Goal: Task Accomplishment & Management: Complete application form

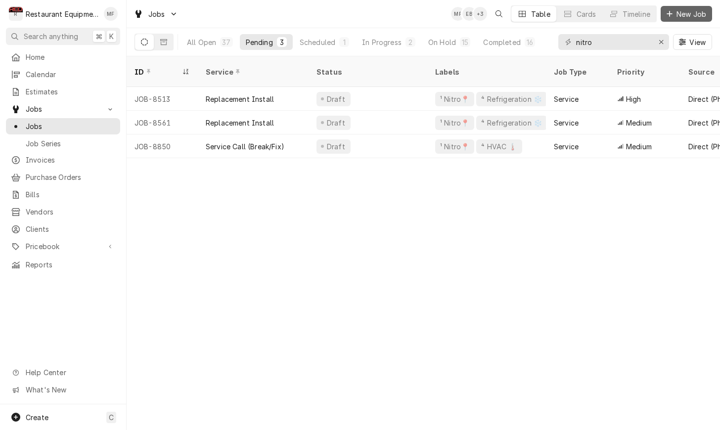
click at [685, 16] on span "New Job" at bounding box center [691, 14] width 34 height 10
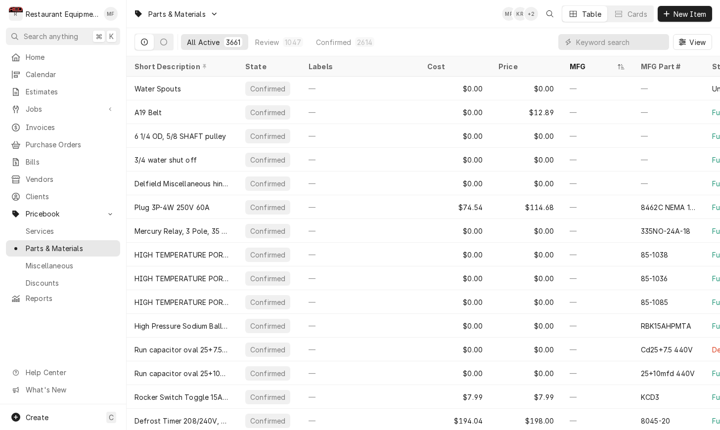
click at [621, 38] on input "Dynamic Content Wrapper" at bounding box center [620, 42] width 88 height 16
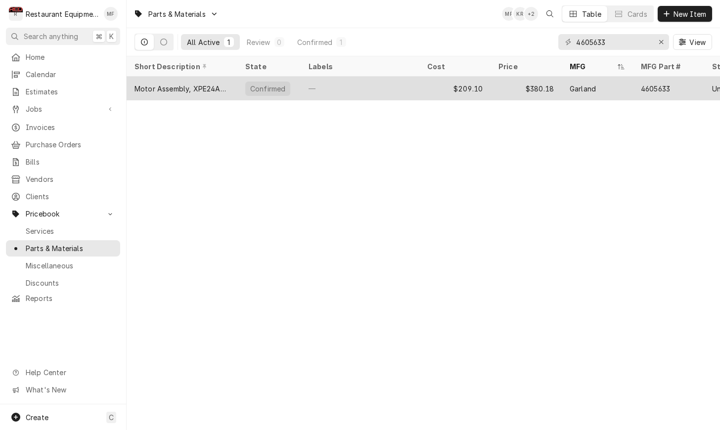
scroll to position [0, 0]
type input "4605633"
click at [581, 84] on div "Garland" at bounding box center [582, 89] width 26 height 10
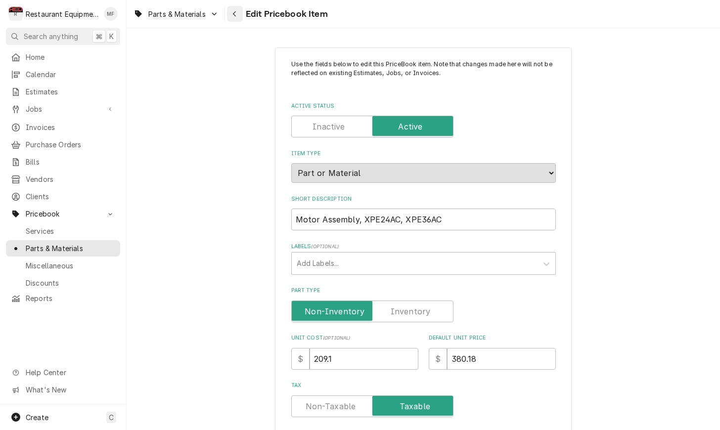
click at [230, 15] on div "Navigate back" at bounding box center [235, 14] width 10 height 10
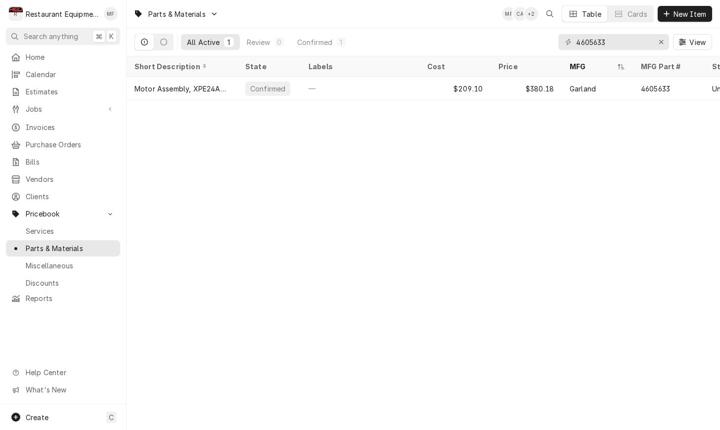
scroll to position [0, 1]
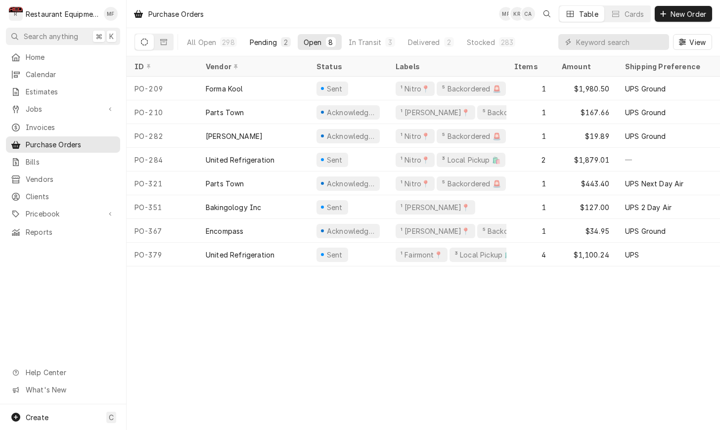
click at [272, 45] on div "Pending" at bounding box center [263, 42] width 27 height 10
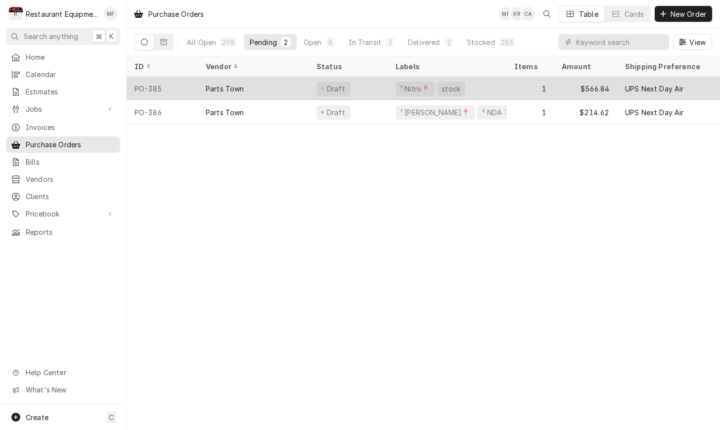
click at [371, 87] on div "Draft" at bounding box center [347, 89] width 79 height 24
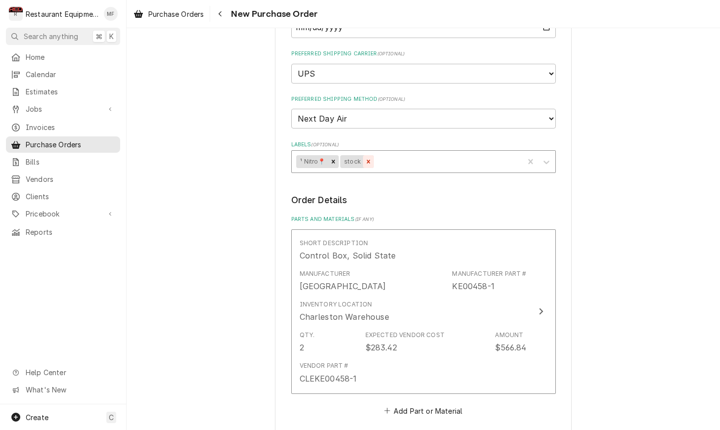
scroll to position [246, 0]
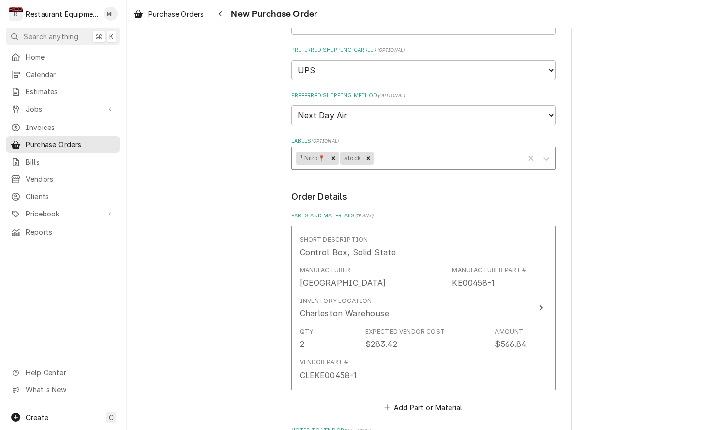
click at [367, 155] on icon "Remove stock" at bounding box center [368, 158] width 7 height 7
type textarea "x"
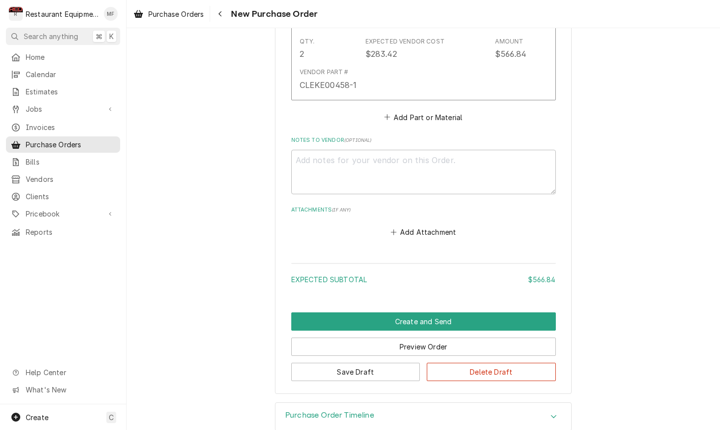
scroll to position [535, 0]
click at [433, 111] on button "Add Part or Material" at bounding box center [423, 118] width 82 height 14
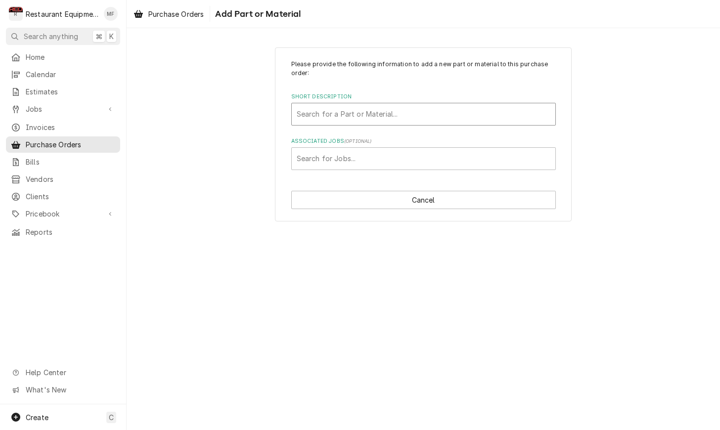
click at [414, 111] on div "Short Description" at bounding box center [424, 114] width 254 height 18
click at [395, 119] on div "Short Description" at bounding box center [424, 114] width 254 height 18
click at [394, 118] on div "Short Description" at bounding box center [424, 114] width 254 height 18
type input "4605633"
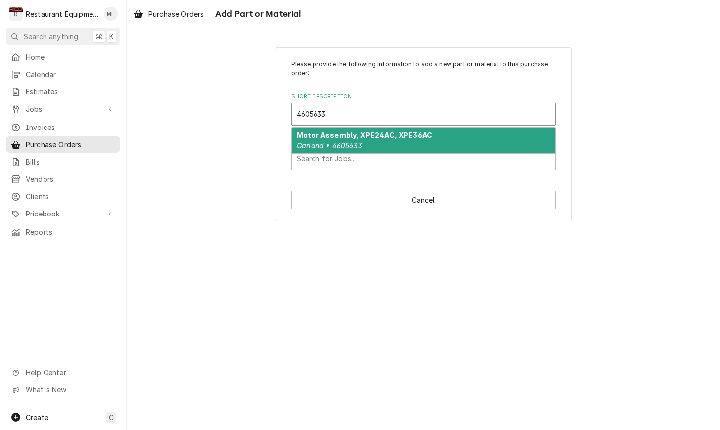
click at [391, 131] on strong "Motor Assembly, XPE24AC, XPE36AC" at bounding box center [364, 135] width 135 height 8
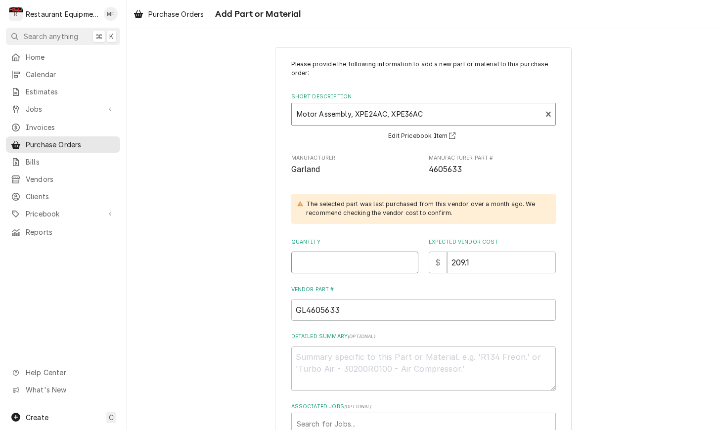
click at [318, 261] on input "Quantity" at bounding box center [354, 263] width 127 height 22
type textarea "x"
type input "1"
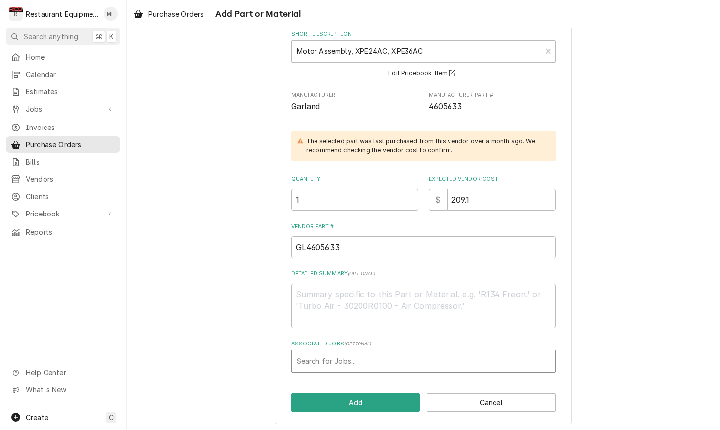
scroll to position [62, 0]
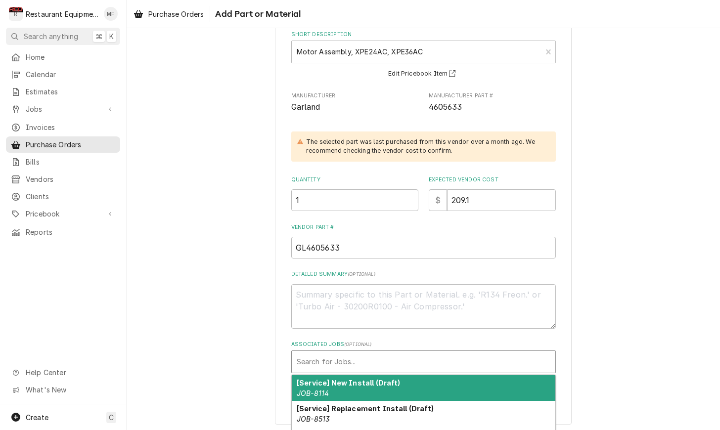
click at [417, 353] on div "Associated Jobs" at bounding box center [424, 362] width 254 height 18
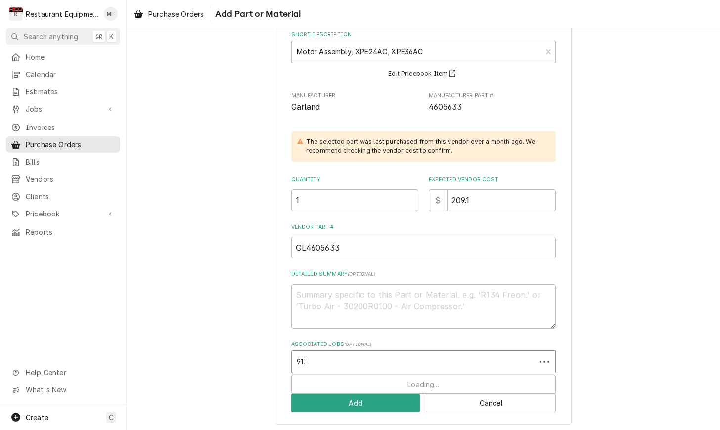
type input "9178"
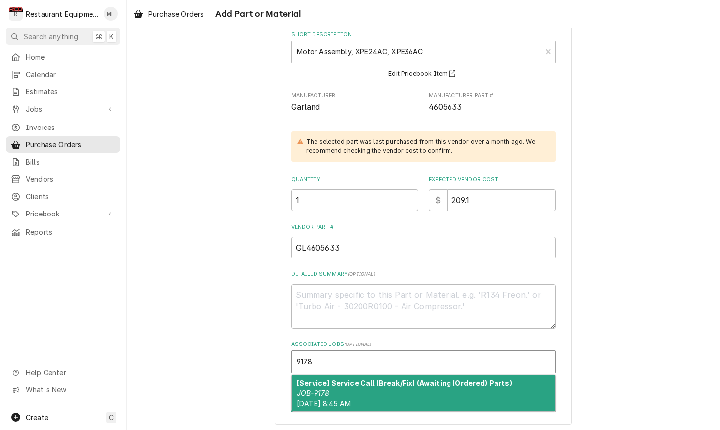
click at [403, 381] on strong "[Service] Service Call (Break/Fix) (Awaiting (Ordered) Parts)" at bounding box center [405, 383] width 216 height 8
type textarea "x"
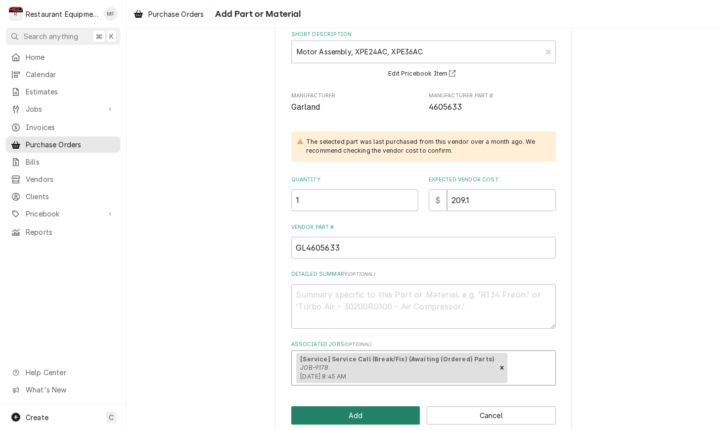
scroll to position [0, 1]
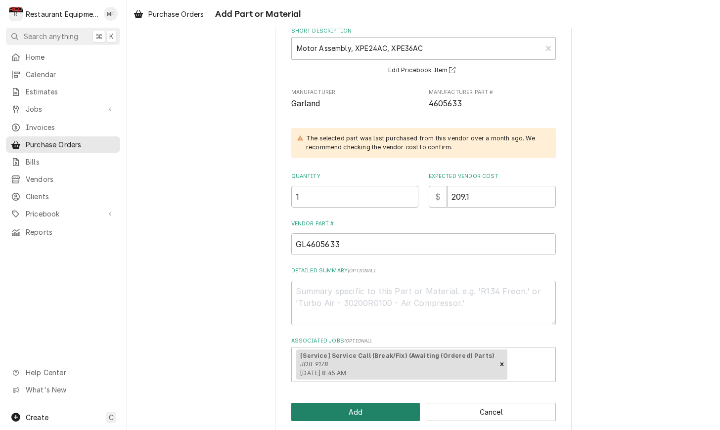
click at [401, 408] on button "Add" at bounding box center [355, 412] width 129 height 18
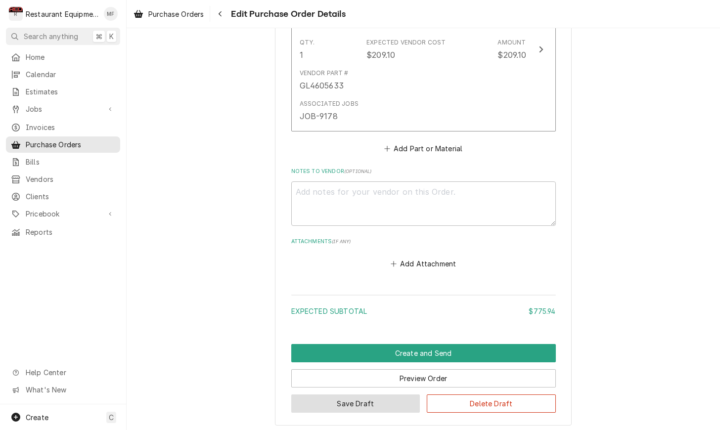
scroll to position [674, 0]
click at [395, 394] on button "Save Draft" at bounding box center [355, 403] width 129 height 18
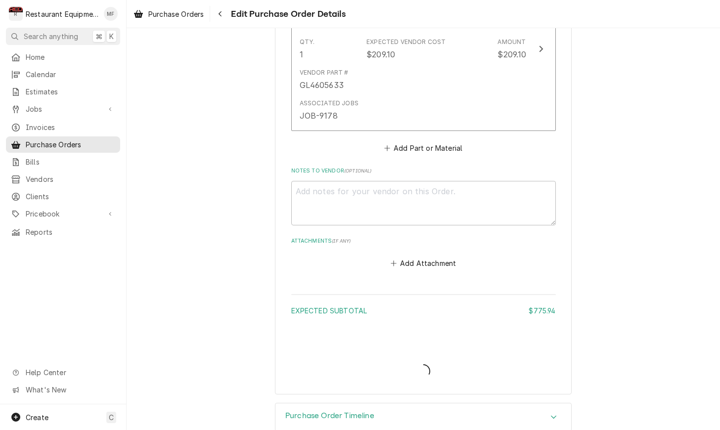
scroll to position [0, 0]
type textarea "x"
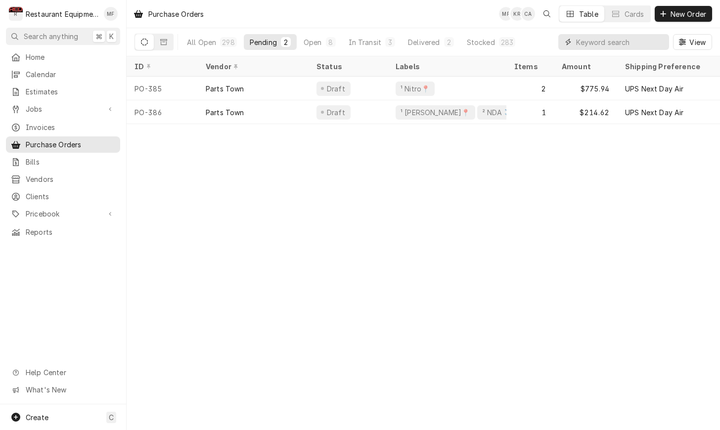
click at [593, 46] on input "Dynamic Content Wrapper" at bounding box center [620, 42] width 88 height 16
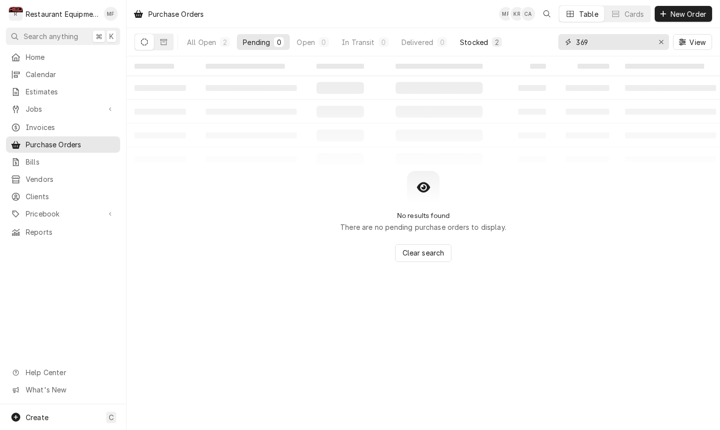
type input "369"
click at [470, 39] on div "Stocked" at bounding box center [474, 42] width 28 height 10
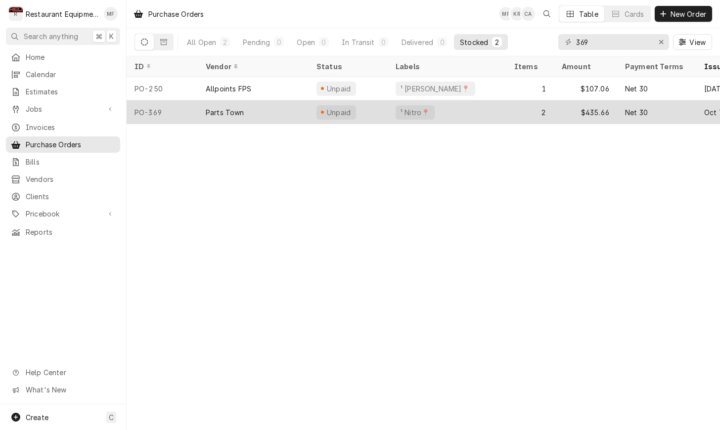
click at [418, 115] on div "¹ Nitro📍" at bounding box center [414, 112] width 39 height 14
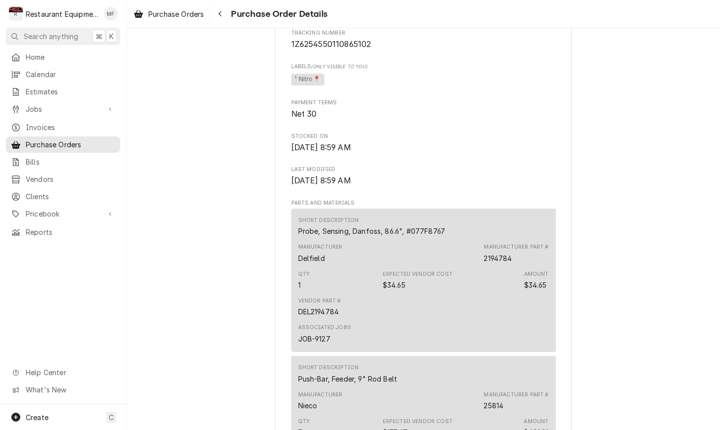
scroll to position [510, 0]
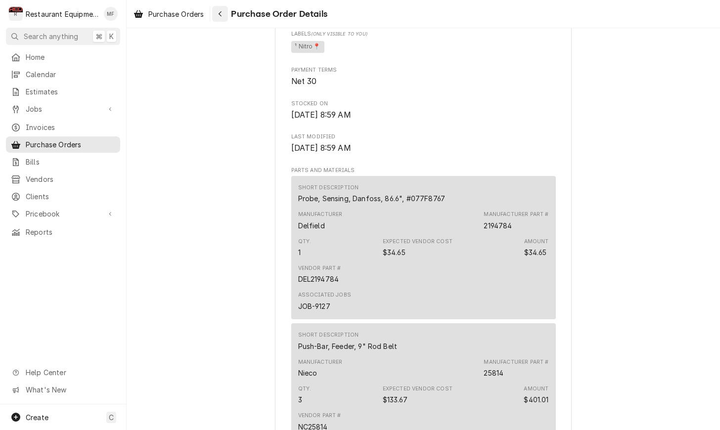
click at [220, 11] on icon "Navigate back" at bounding box center [220, 13] width 4 height 7
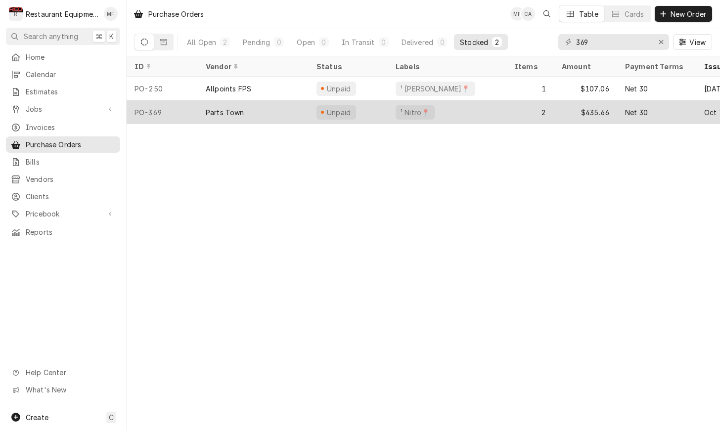
click at [522, 104] on div "2" at bounding box center [529, 112] width 47 height 24
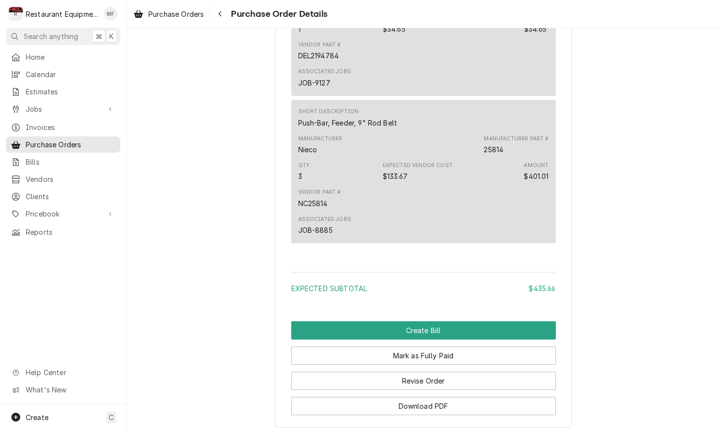
scroll to position [778, 0]
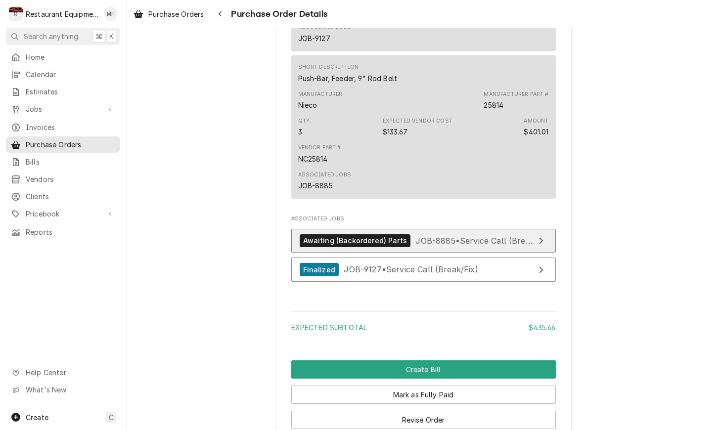
click at [476, 245] on span "JOB-8885 • Service Call (Break/Fix)" at bounding box center [483, 240] width 136 height 10
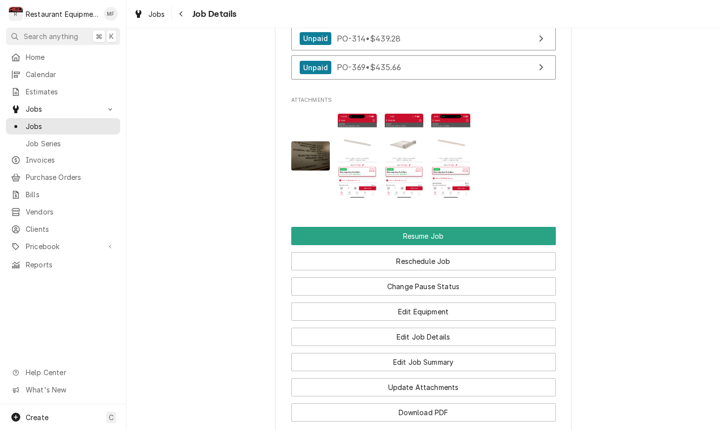
scroll to position [1165, 0]
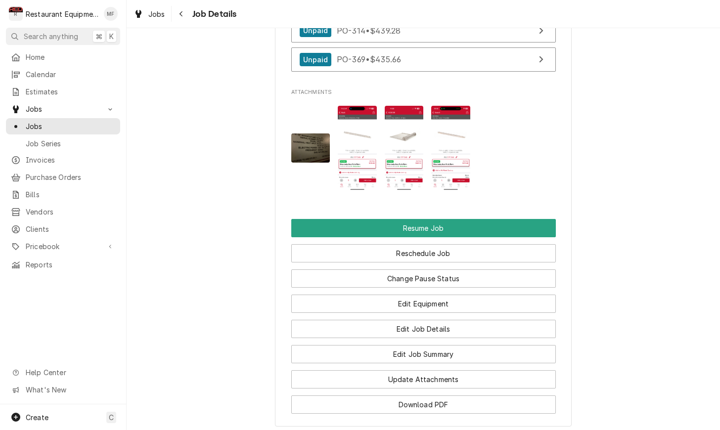
click at [450, 161] on img "Attachments" at bounding box center [450, 148] width 39 height 85
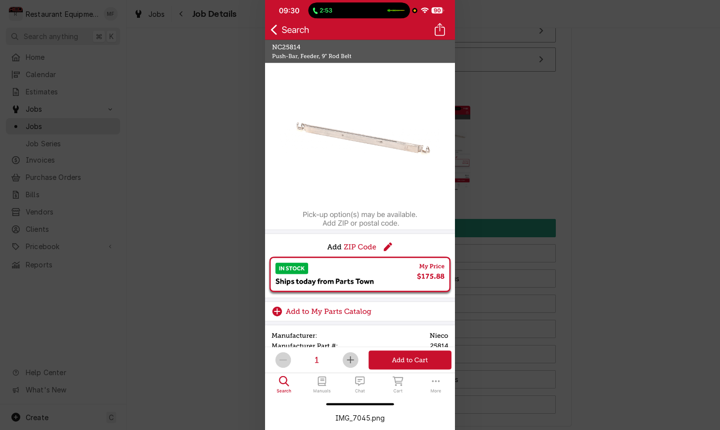
click at [507, 175] on div at bounding box center [360, 215] width 720 height 430
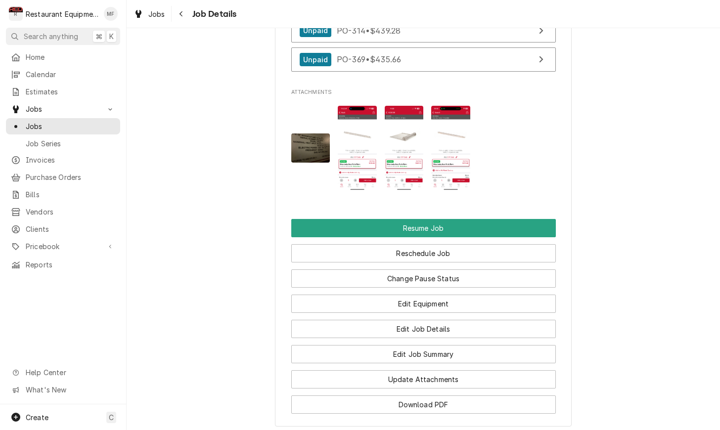
click at [374, 154] on img "Attachments" at bounding box center [357, 148] width 39 height 85
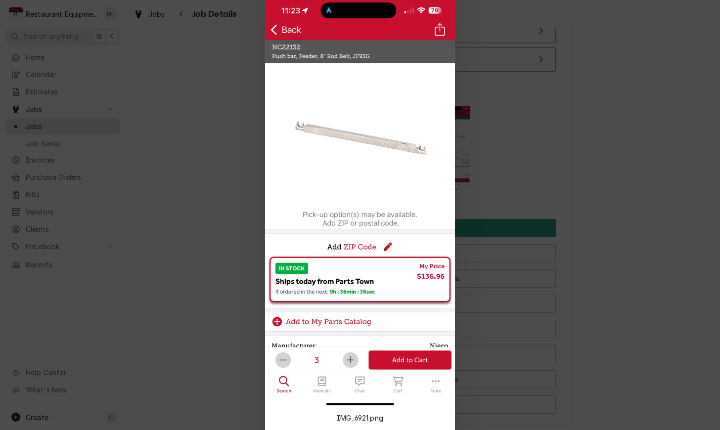
click at [477, 160] on div at bounding box center [360, 215] width 720 height 430
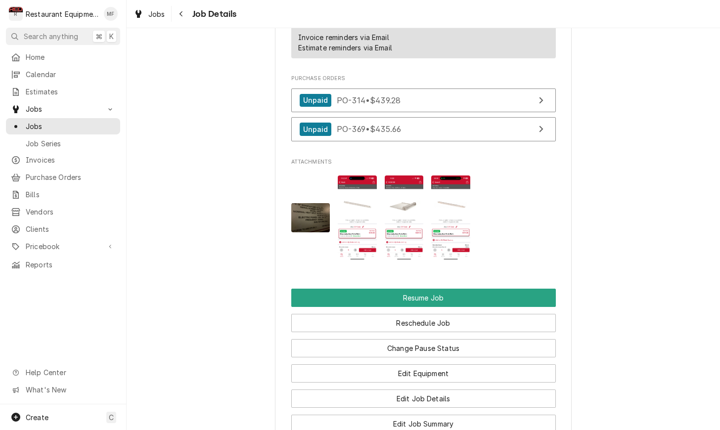
scroll to position [1094, 0]
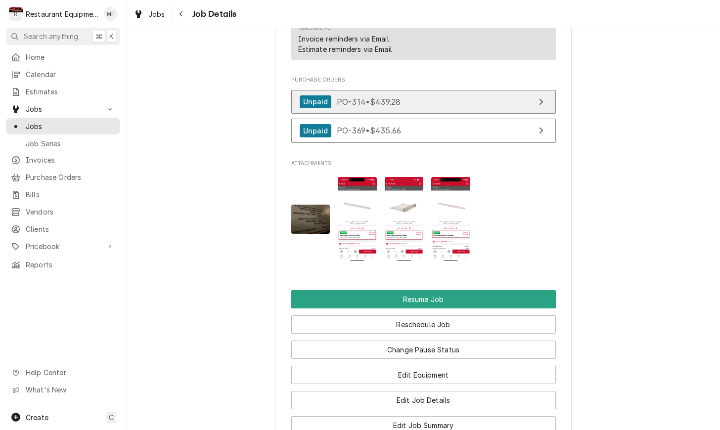
click at [511, 111] on link "Unpaid PO-314 • $439.28" at bounding box center [423, 102] width 264 height 24
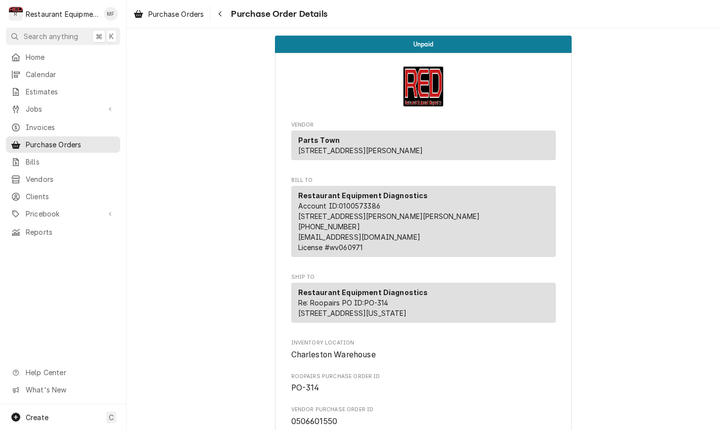
scroll to position [-1, 0]
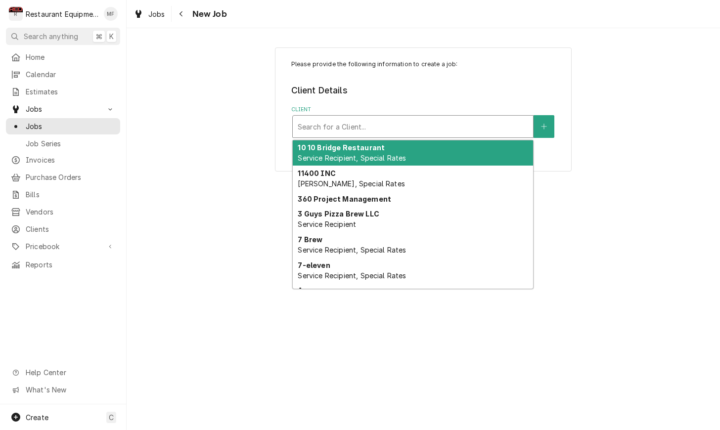
click at [490, 130] on div "Client" at bounding box center [413, 127] width 230 height 18
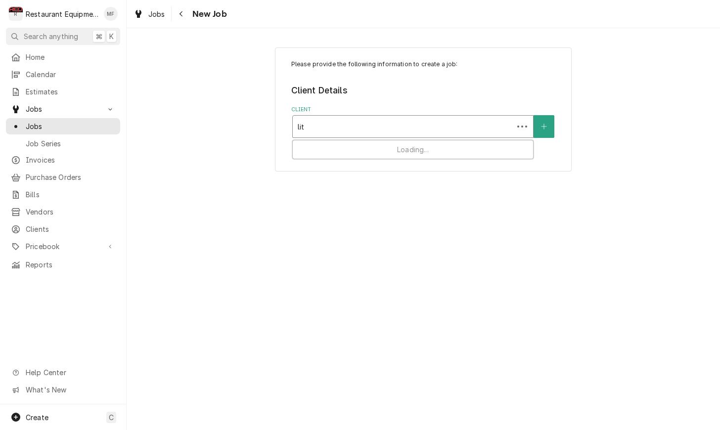
type input "litt"
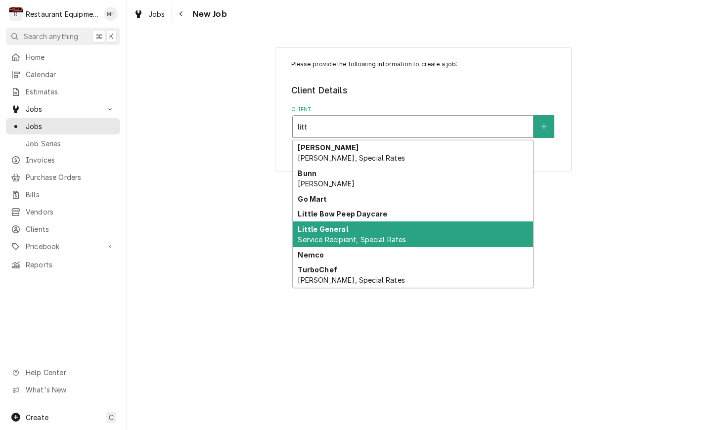
click at [492, 234] on div "Little General Service Recipient, Special Rates" at bounding box center [413, 234] width 240 height 26
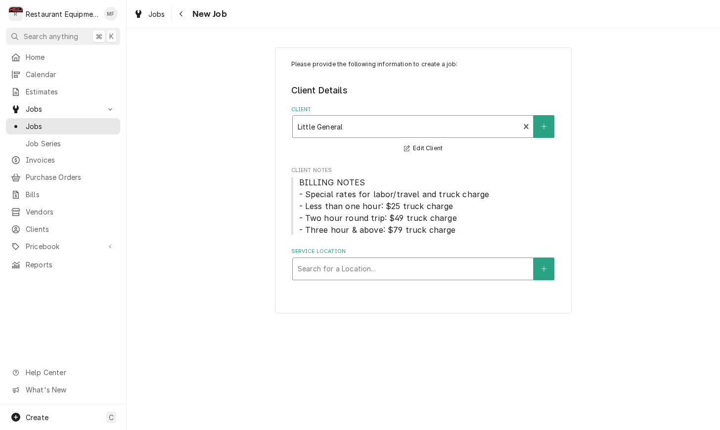
click at [473, 263] on div "Service Location" at bounding box center [413, 269] width 230 height 18
type input "dunkin"
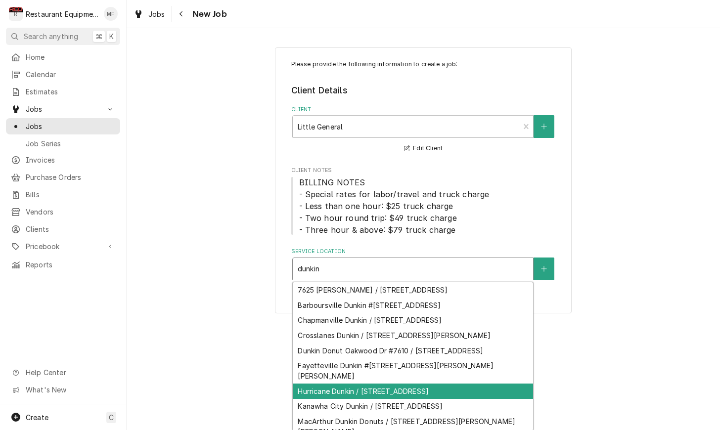
click at [485, 390] on div "Hurricane Dunkin / 308 Hurricane Creek Rd, Hurricane, WV 25526" at bounding box center [413, 391] width 240 height 15
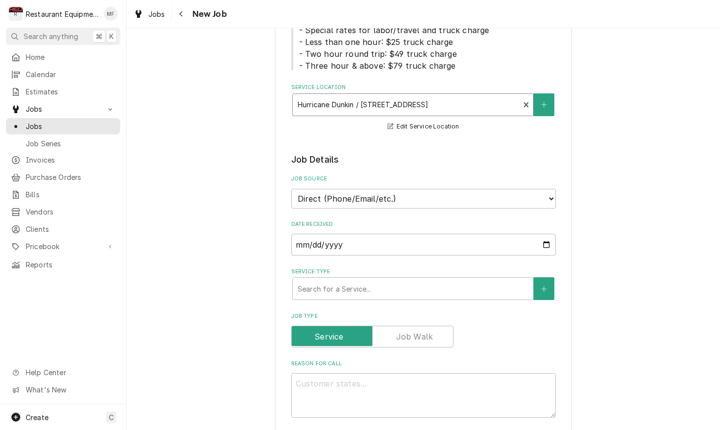
scroll to position [165, 0]
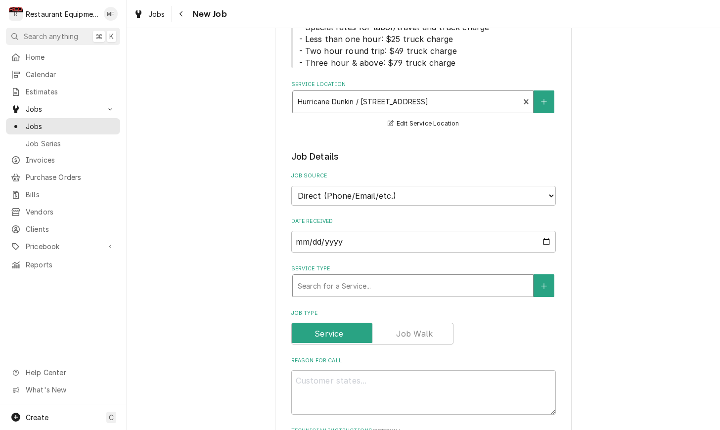
click at [446, 278] on div "Service Type" at bounding box center [413, 286] width 230 height 18
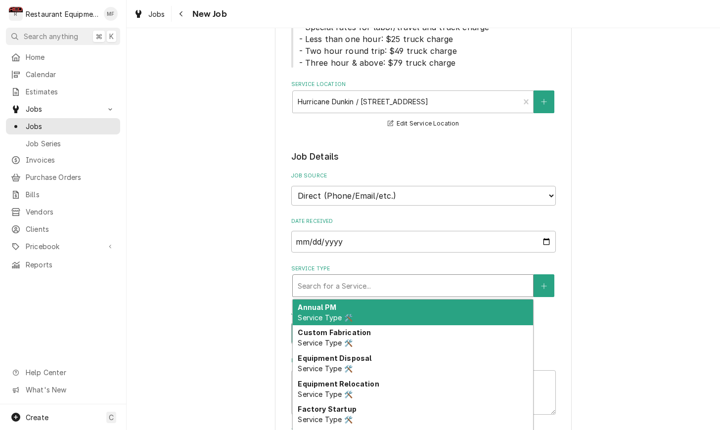
scroll to position [168, 0]
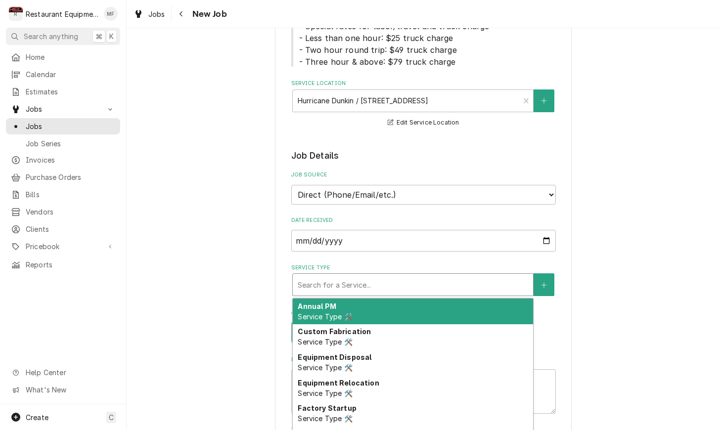
type textarea "x"
type input "b"
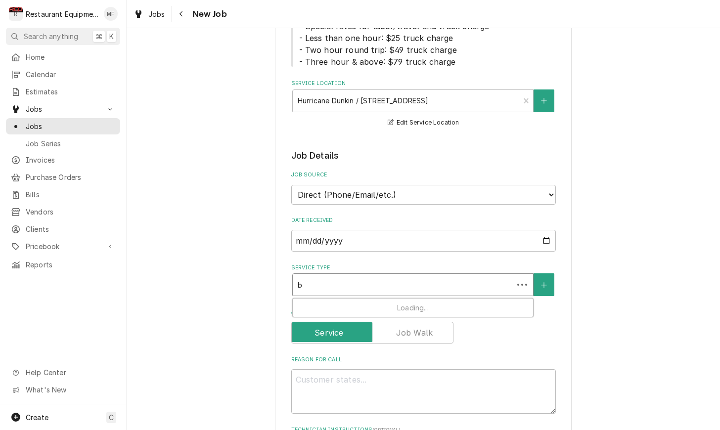
type textarea "x"
type input "br"
type textarea "x"
type input "bre"
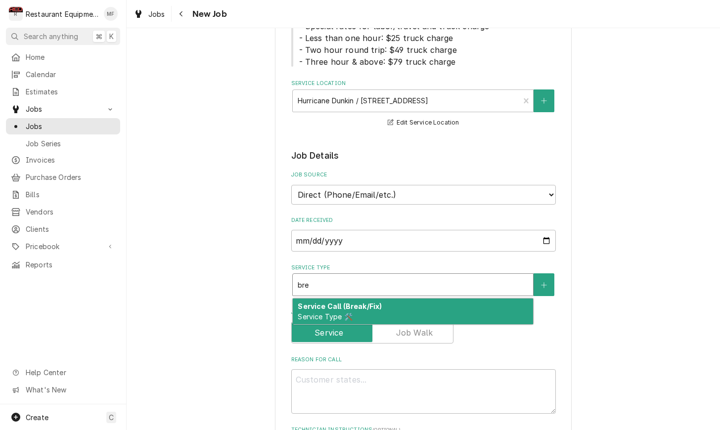
click at [442, 301] on div "Service Call (Break/Fix) Service Type 🛠️" at bounding box center [413, 312] width 240 height 26
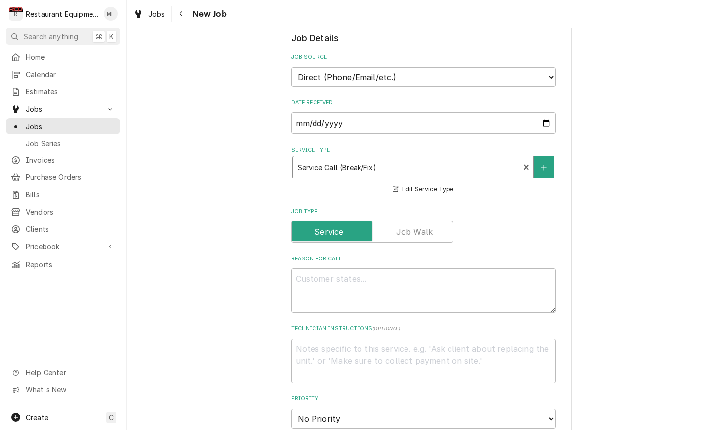
scroll to position [296, 0]
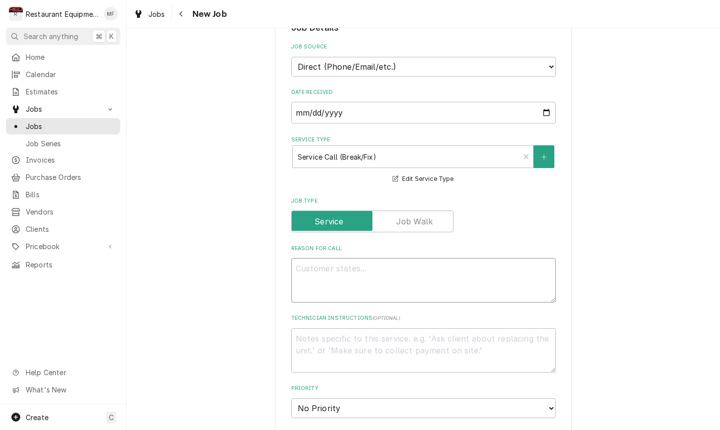
click at [444, 263] on textarea "Reason For Call" at bounding box center [423, 280] width 264 height 44
type textarea "x"
type textarea "e"
type textarea "x"
type textarea "es"
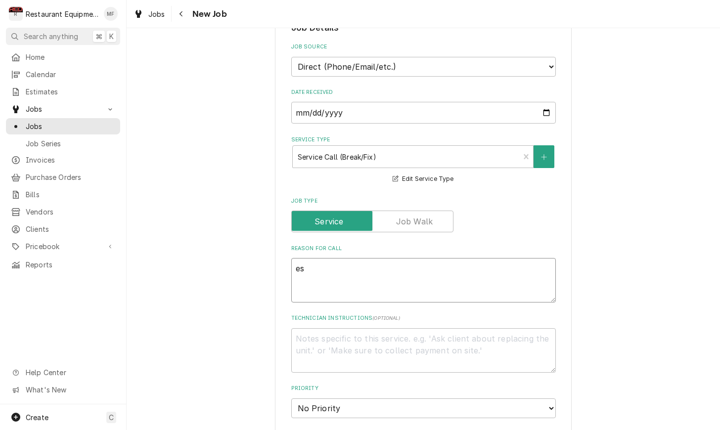
type textarea "x"
type textarea "esp"
type textarea "x"
type textarea "espr"
type textarea "x"
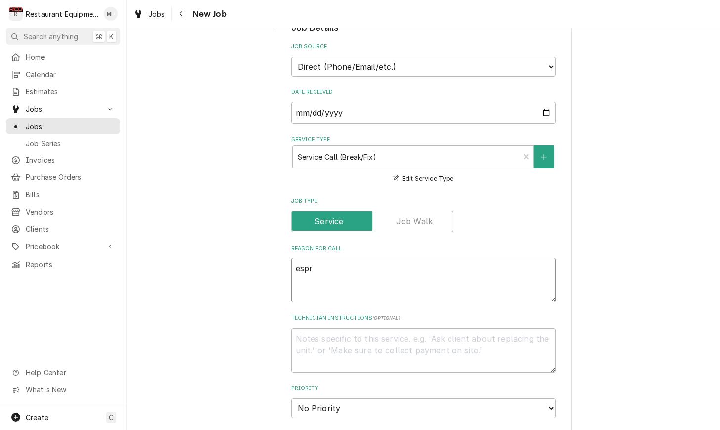
type textarea "espre"
type textarea "x"
type textarea "espres"
type textarea "x"
type textarea "espress"
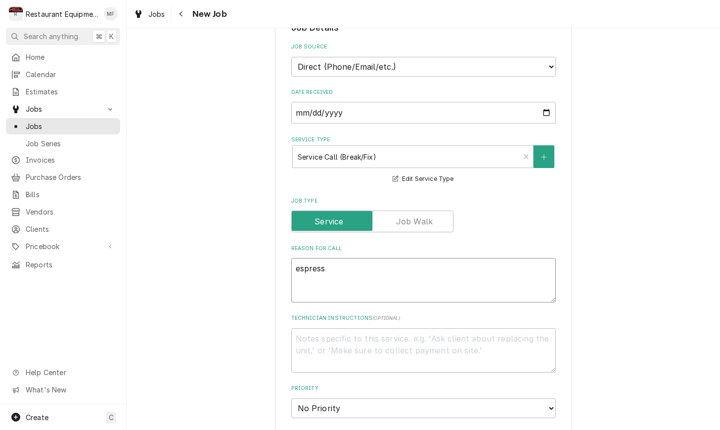
type textarea "x"
type textarea "espresso"
type textarea "x"
type textarea "espresso"
type textarea "x"
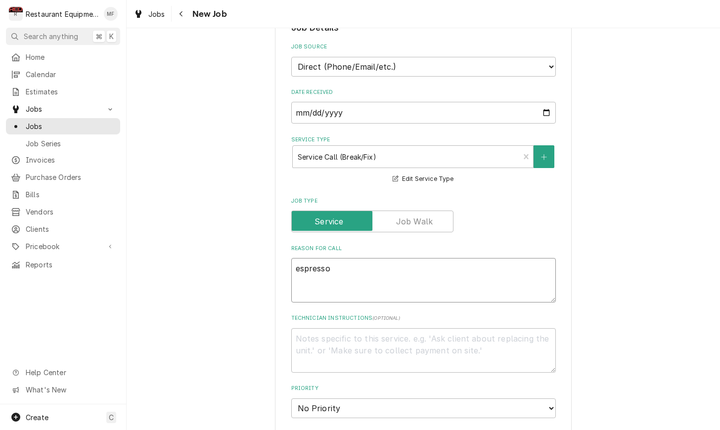
type textarea "espresso m"
type textarea "x"
type textarea "espresso ma"
type textarea "x"
type textarea "espresso mac"
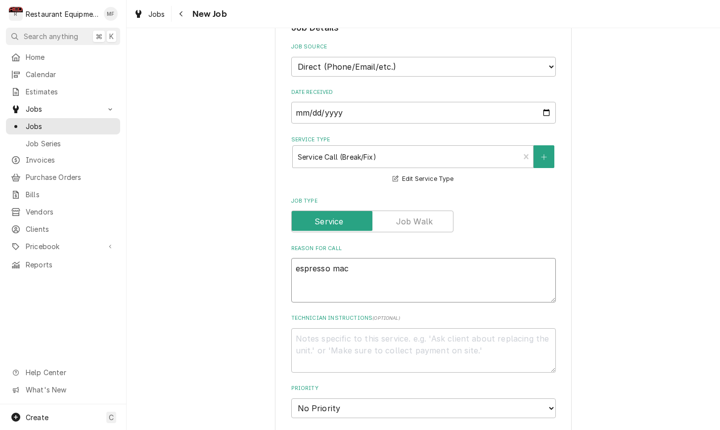
type textarea "x"
type textarea "espresso mach"
type textarea "x"
type textarea "espresso machi"
type textarea "x"
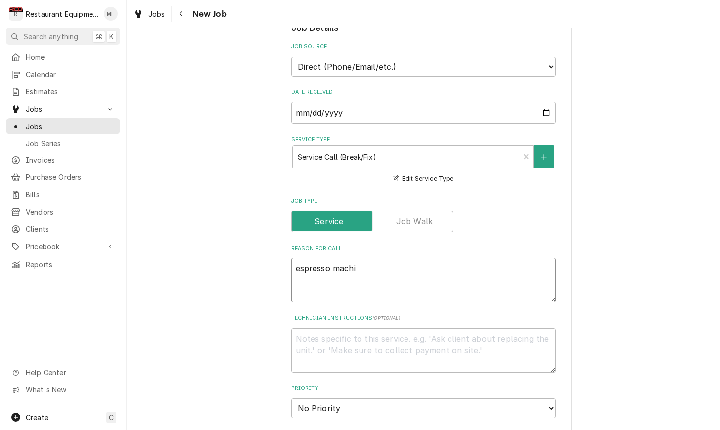
type textarea "espresso machin"
type textarea "x"
type textarea "espresso machine"
type textarea "x"
type textarea "espresso machine"
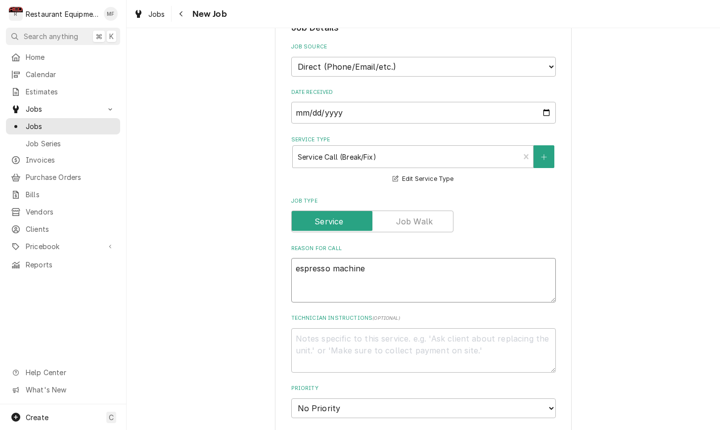
type textarea "x"
type textarea "espresso machine s"
type textarea "x"
type textarea "espresso machine sh"
type textarea "x"
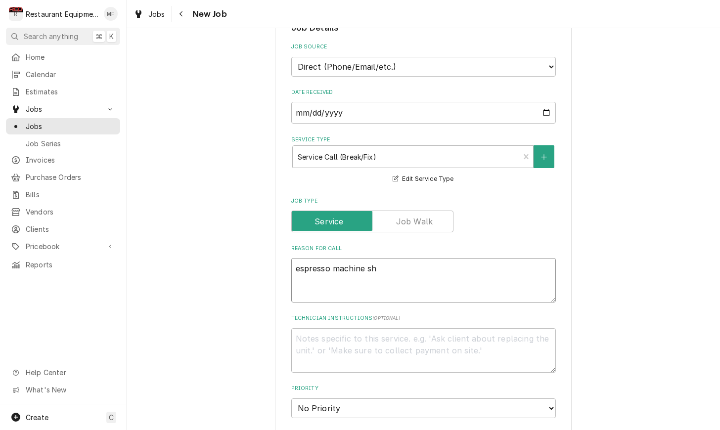
type textarea "espresso machine sho"
type textarea "x"
type textarea "espresso machine show"
type textarea "x"
type textarea "espresso machine showi"
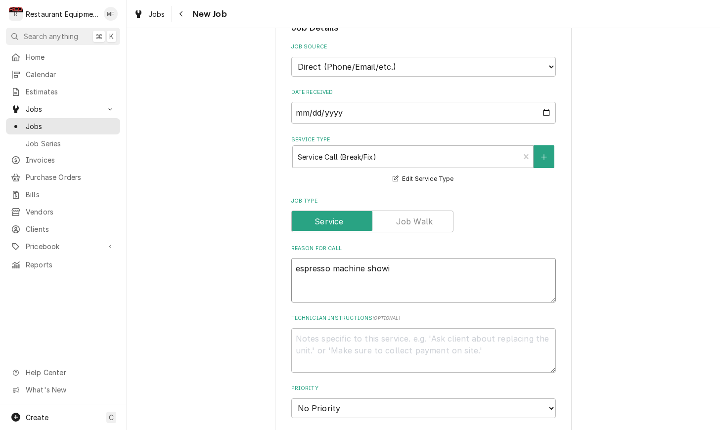
type textarea "x"
type textarea "espresso machine showin"
type textarea "x"
type textarea "espresso machine showinf"
type textarea "x"
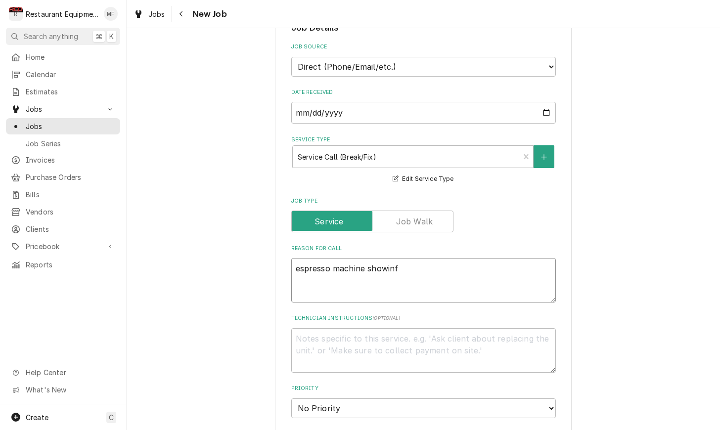
type textarea "espresso machine showing"
type textarea "x"
type textarea "espresso machine showing w"
type textarea "x"
type textarea "espresso machine showing wa"
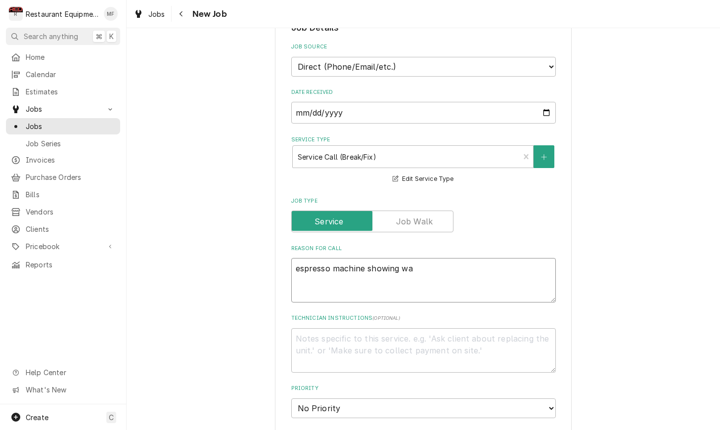
type textarea "x"
type textarea "espresso machine showing wat"
type textarea "x"
type textarea "espresso machine showing wate"
type textarea "x"
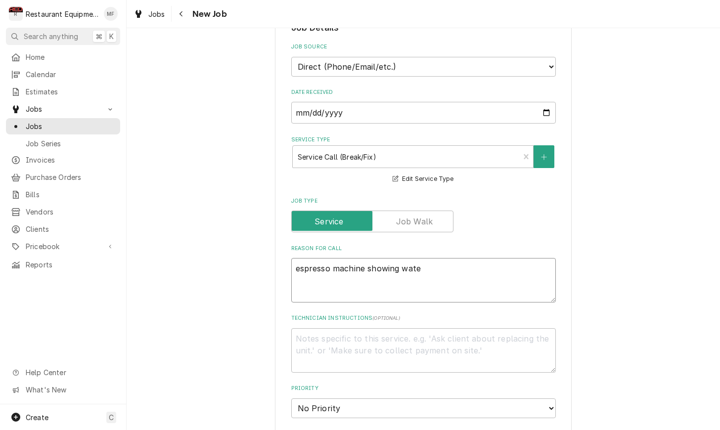
type textarea "espresso machine showing water"
type textarea "x"
type textarea "espresso machine showing water"
type textarea "x"
type textarea "espresso machine showing water f"
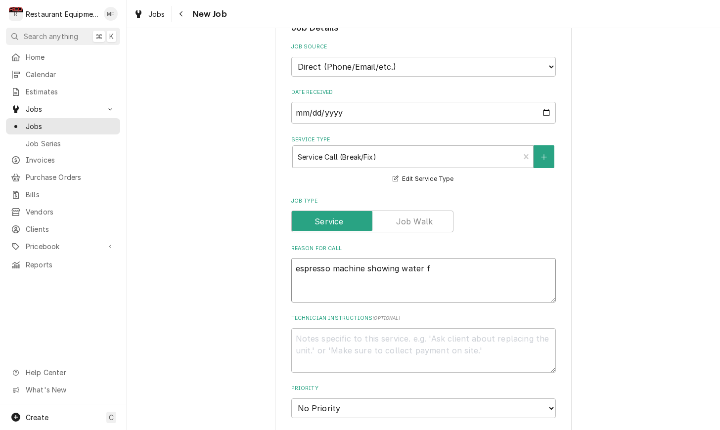
type textarea "x"
type textarea "espresso machine showing water fl"
type textarea "x"
type textarea "espresso machine showing water flo"
type textarea "x"
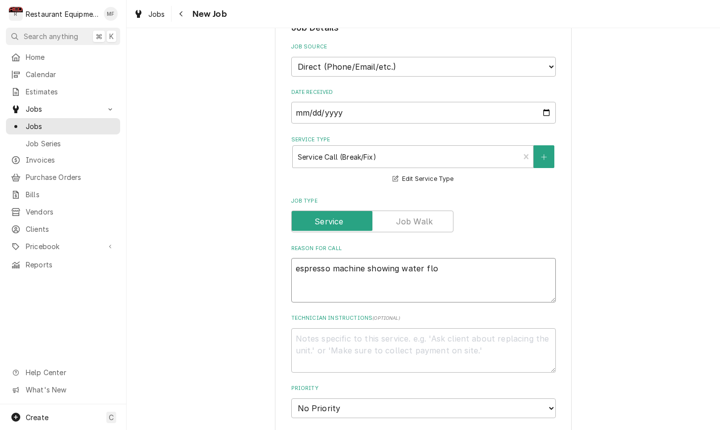
type textarea "espresso machine showing water flow"
type textarea "x"
type textarea "espresso machine showing water flow"
type textarea "x"
type textarea "espresso machine showing water flow e"
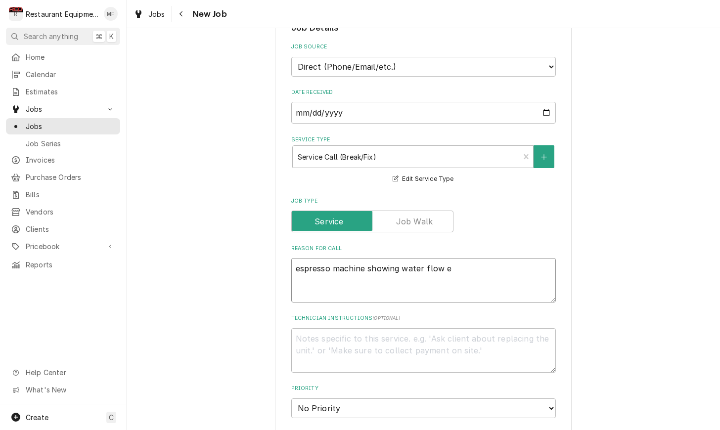
type textarea "x"
type textarea "espresso machine showing water flow er"
type textarea "x"
type textarea "espresso machine showing water flow err"
type textarea "x"
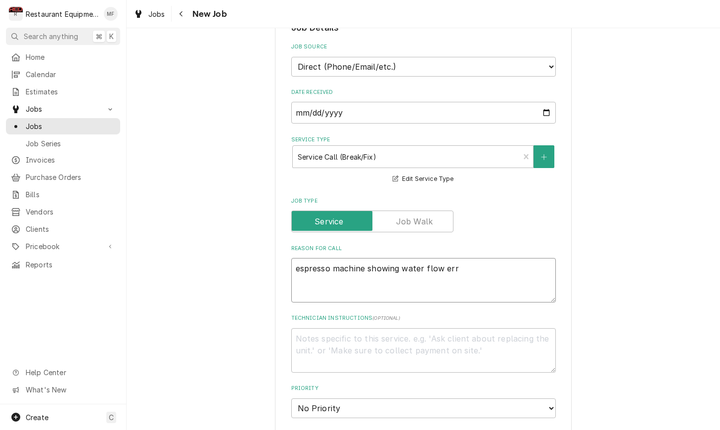
type textarea "espresso machine showing water flow erro"
type textarea "x"
type textarea "espresso machine showing water flow error"
type textarea "x"
type textarea "espresso machine showing water flow error"
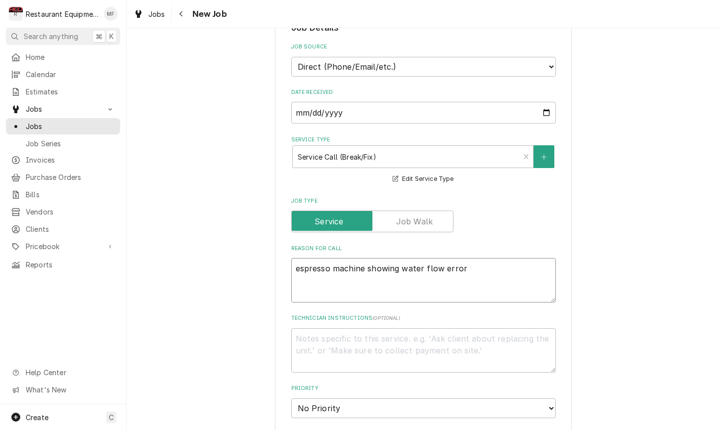
type textarea "x"
type textarea "espresso machine showing water flow error"
type textarea "x"
type textarea "espresso machine showing water flow error W"
type textarea "x"
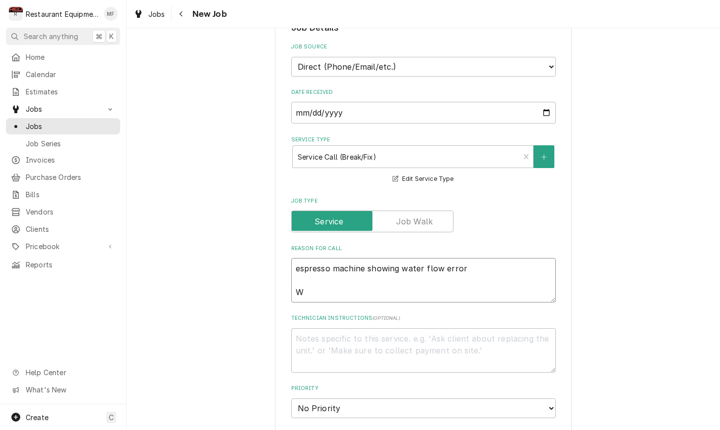
type textarea "espresso machine showing water flow error WO"
type textarea "x"
type textarea "espresso machine showing water flow error WO#"
type textarea "x"
type textarea "espresso machine showing water flow error WO#8"
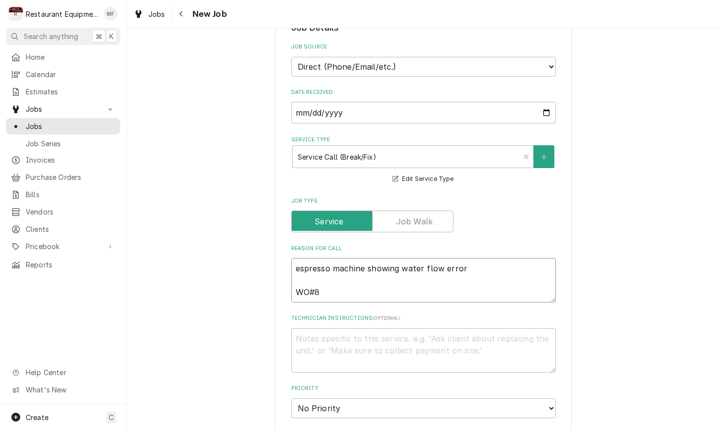
type textarea "x"
type textarea "espresso machine showing water flow error WO#89"
type textarea "x"
type textarea "espresso machine showing water flow error WO#893"
type textarea "x"
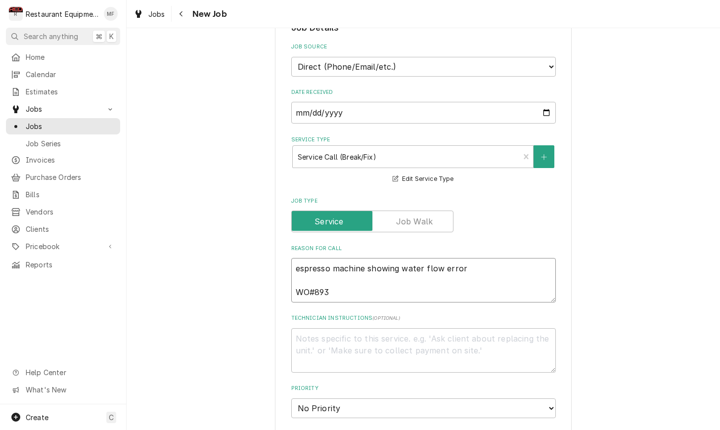
type textarea "espresso machine showing water flow error WO#8931"
type textarea "x"
type textarea "espresso machine showing water flow error WO#89315"
type textarea "x"
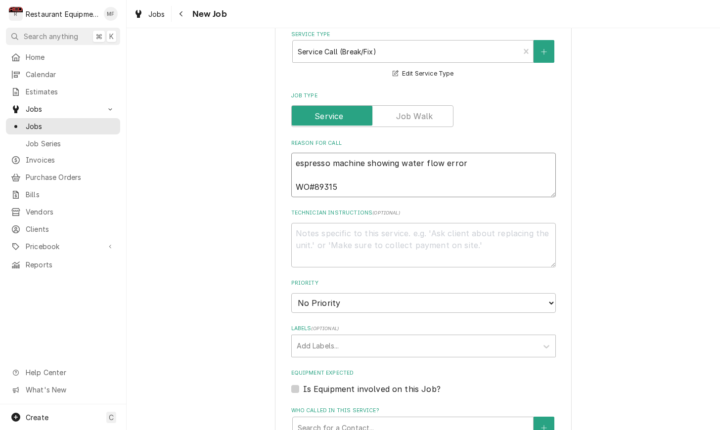
scroll to position [402, 0]
type textarea "espresso machine showing water flow error WO#89315"
drag, startPoint x: 409, startPoint y: 278, endPoint x: 410, endPoint y: 285, distance: 7.0
click at [409, 279] on div "Priority No Priority Urgent High Medium Low" at bounding box center [423, 295] width 264 height 33
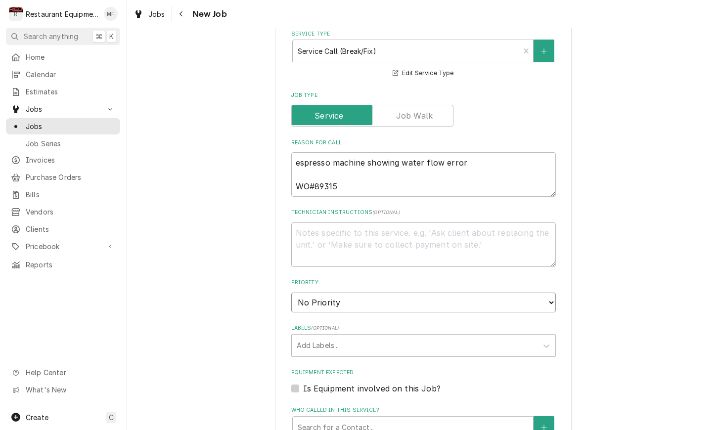
select select "2"
click at [434, 337] on div "Labels" at bounding box center [415, 346] width 236 height 18
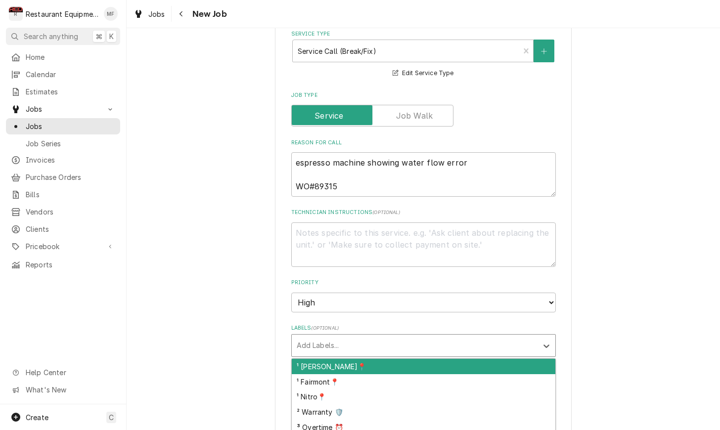
scroll to position [0, 0]
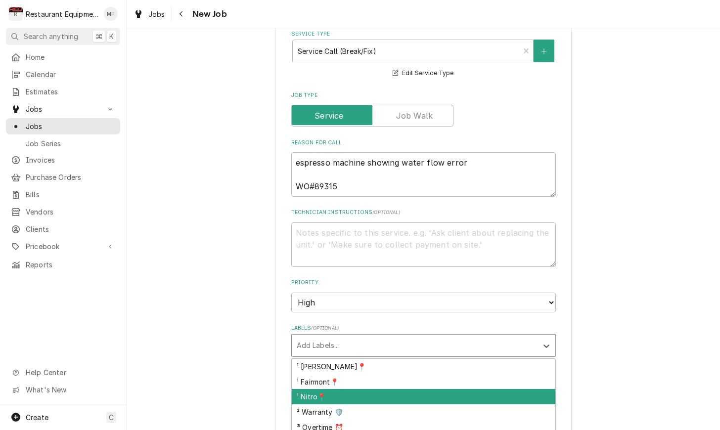
click at [446, 389] on div "¹ Nitro📍" at bounding box center [423, 396] width 263 height 15
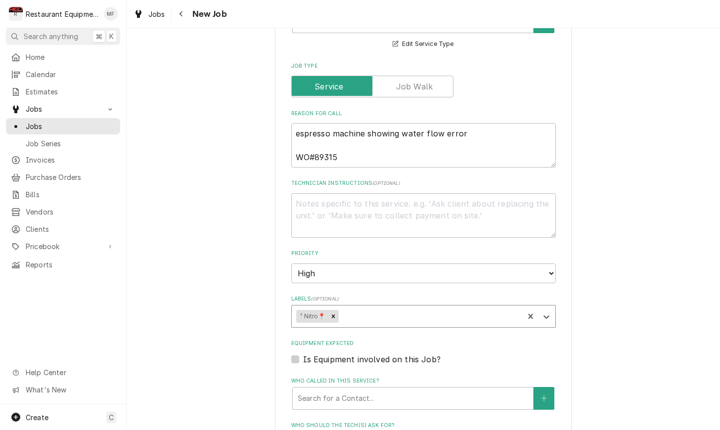
scroll to position [440, 0]
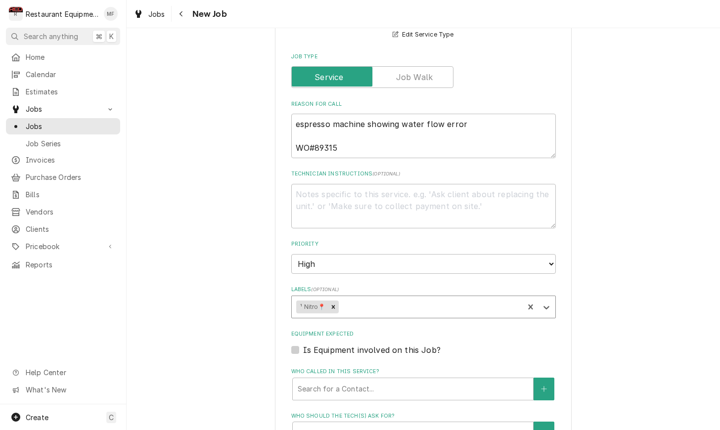
click at [434, 298] on div "Labels" at bounding box center [429, 307] width 178 height 18
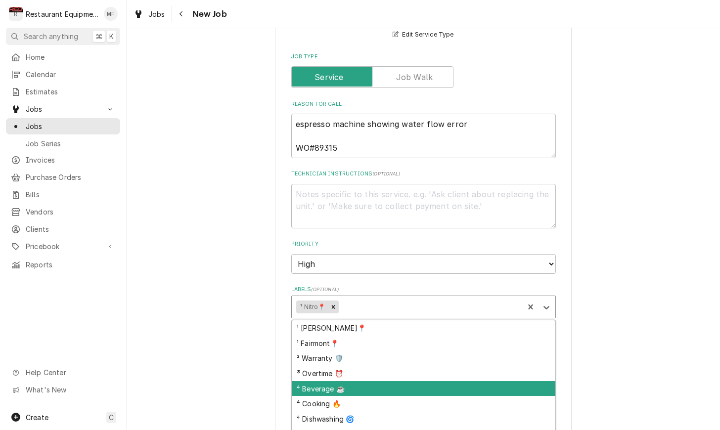
click at [433, 381] on div "⁴ Beverage ☕" at bounding box center [423, 388] width 263 height 15
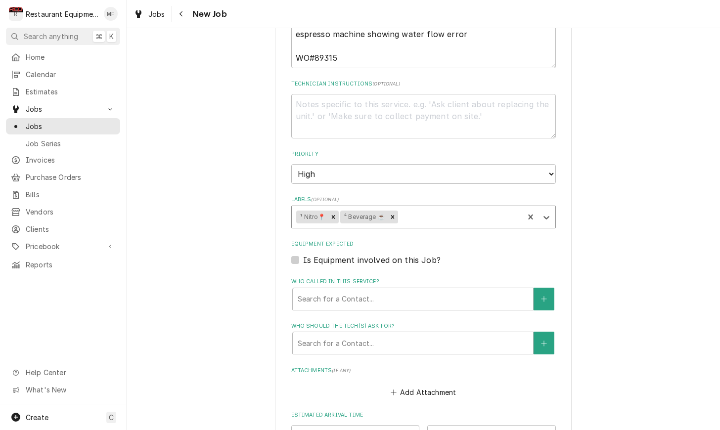
scroll to position [0, 0]
click at [406, 289] on div "Search for a Contact..." at bounding box center [412, 299] width 241 height 23
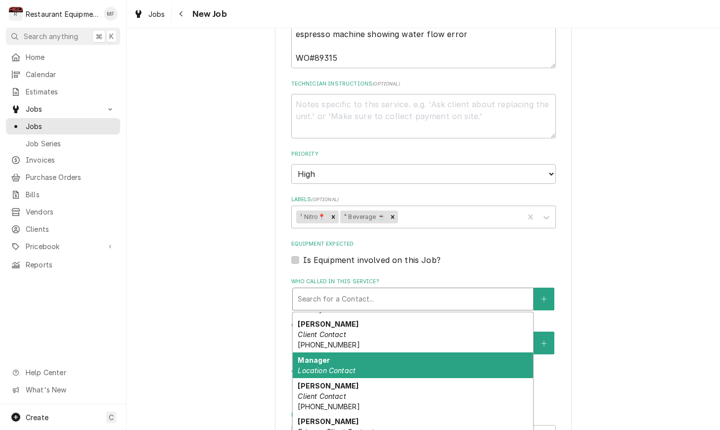
scroll to position [21, 0]
click at [403, 352] on div "Manager Location Contact" at bounding box center [413, 365] width 240 height 26
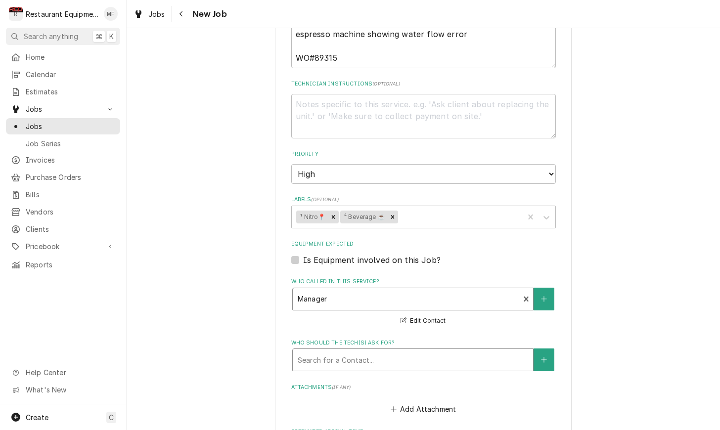
scroll to position [0, 0]
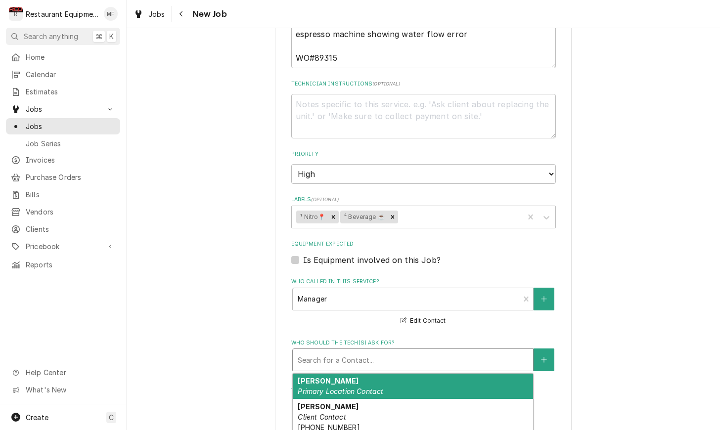
click at [404, 351] on div "Who should the tech(s) ask for?" at bounding box center [413, 360] width 230 height 18
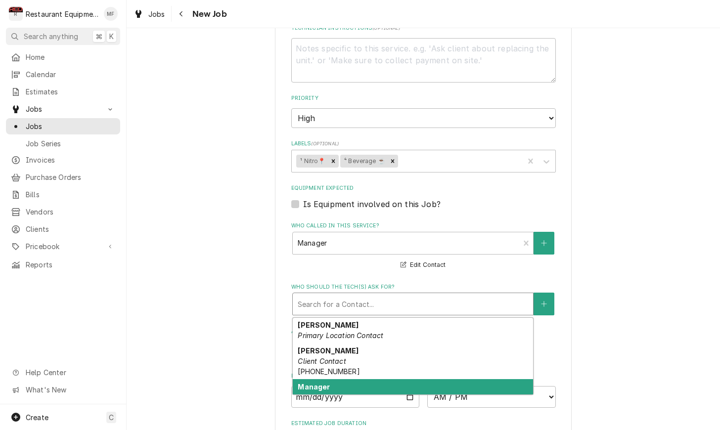
click at [392, 379] on div "Manager Location Contact" at bounding box center [413, 392] width 240 height 26
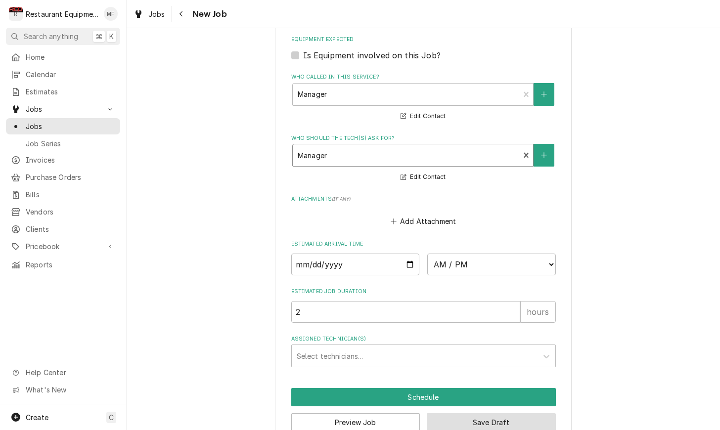
click at [483, 413] on button "Save Draft" at bounding box center [491, 422] width 129 height 18
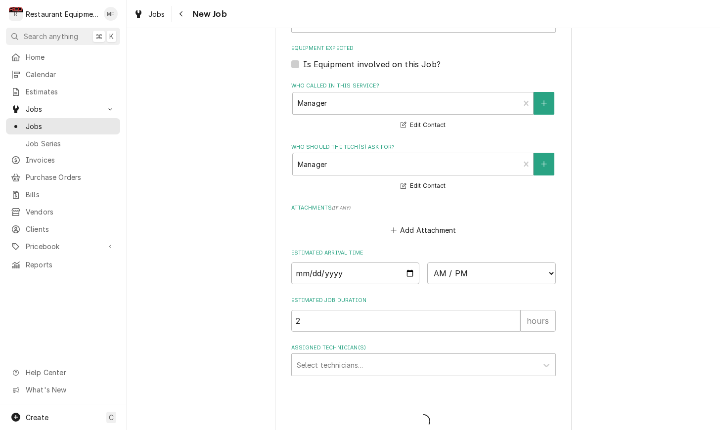
type textarea "x"
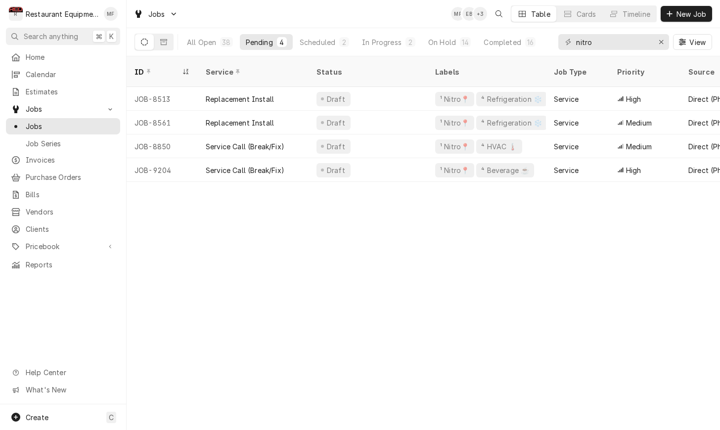
click at [627, 241] on div "ID Service Status Labels Job Type Priority Source Source ID Techs Date Received…" at bounding box center [423, 243] width 593 height 374
click at [521, 343] on div "ID Service Status Labels Job Type Priority Source Source ID Techs Date Received…" at bounding box center [423, 243] width 593 height 374
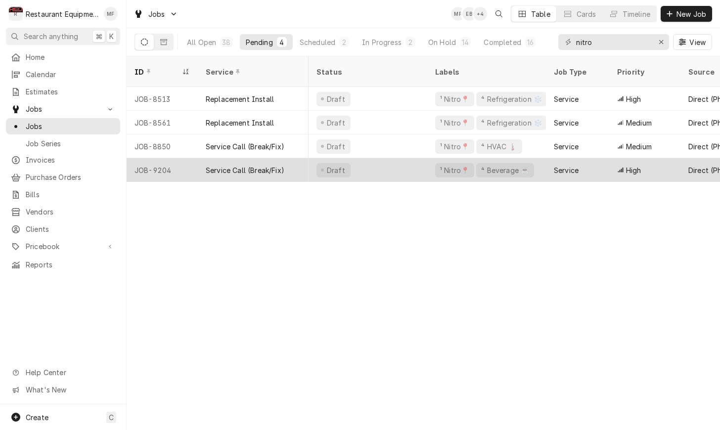
scroll to position [0, 60]
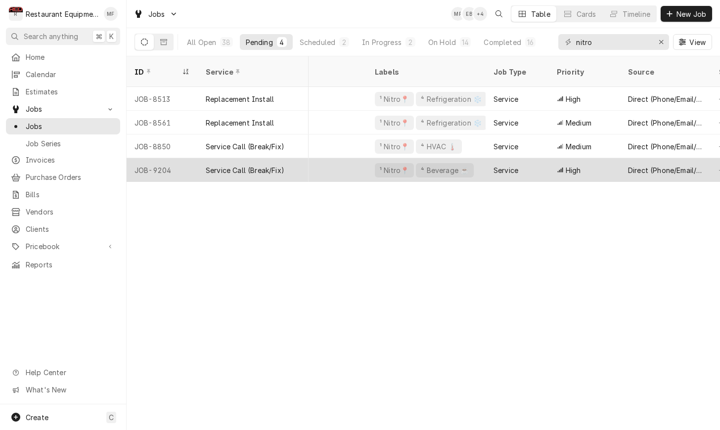
click at [396, 165] on div "¹ Nitro📍" at bounding box center [394, 170] width 31 height 10
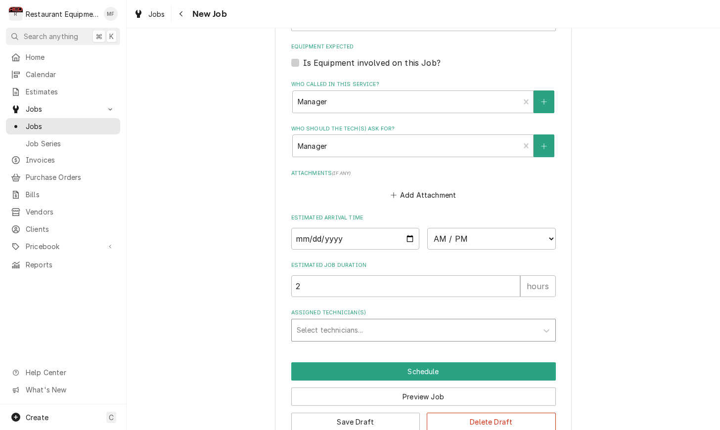
scroll to position [727, 0]
click at [453, 322] on div "Assigned Technician(s)" at bounding box center [415, 331] width 236 height 18
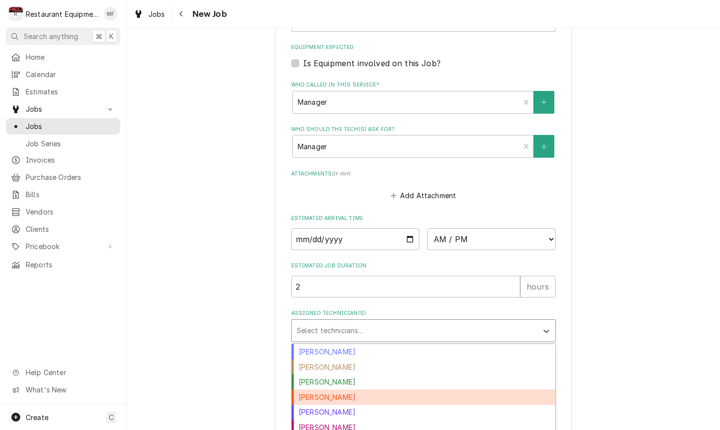
click at [443, 390] on div "[PERSON_NAME]" at bounding box center [423, 397] width 263 height 15
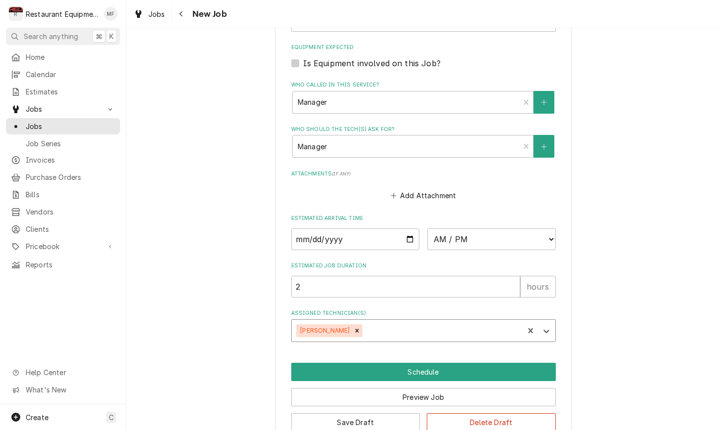
type textarea "x"
click at [368, 228] on input "Date" at bounding box center [355, 239] width 129 height 22
type input "2025-10-15"
type textarea "x"
select select "13:15:00"
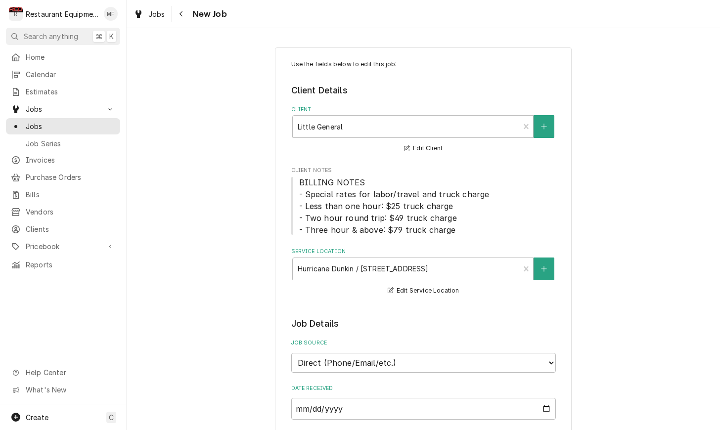
scroll to position [0, 0]
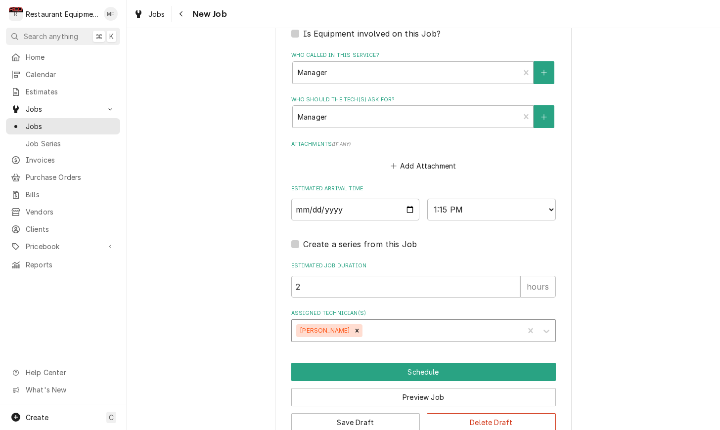
click at [487, 363] on button "Schedule" at bounding box center [423, 372] width 264 height 18
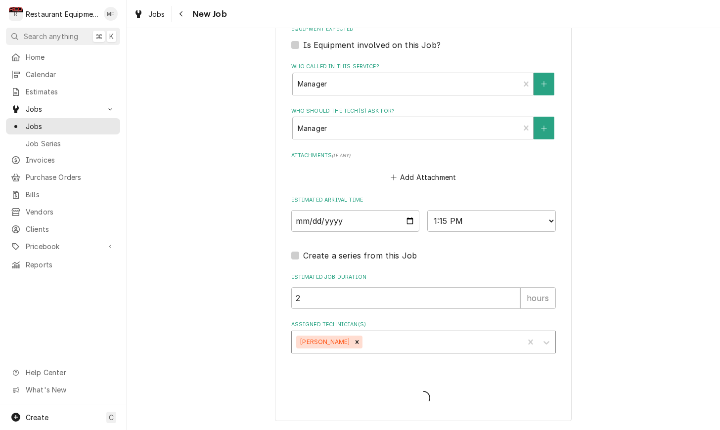
scroll to position [723, 0]
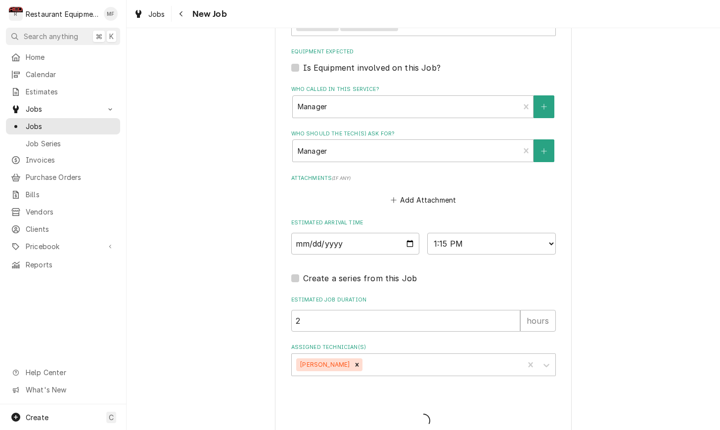
type textarea "x"
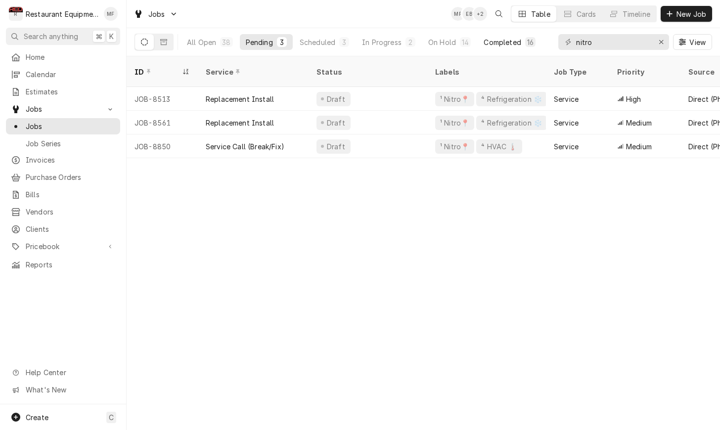
click at [512, 48] on button "Completed 16" at bounding box center [509, 42] width 64 height 16
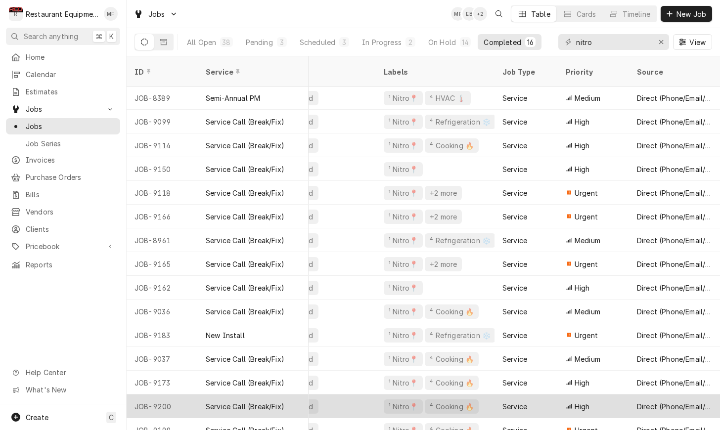
scroll to position [48, 50]
click at [640, 401] on div "Direct (Phone/Email/etc.)" at bounding box center [675, 406] width 75 height 10
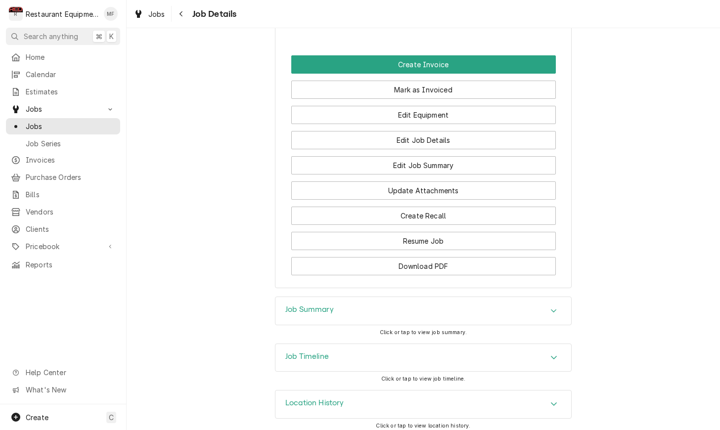
click at [493, 312] on div "Job Summary" at bounding box center [423, 311] width 296 height 28
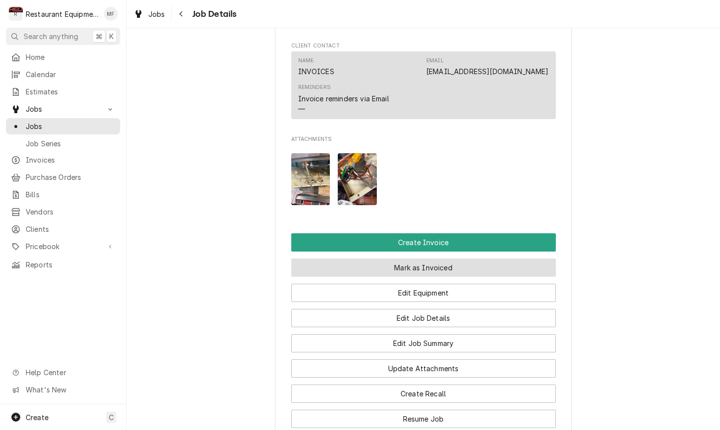
scroll to position [803, 0]
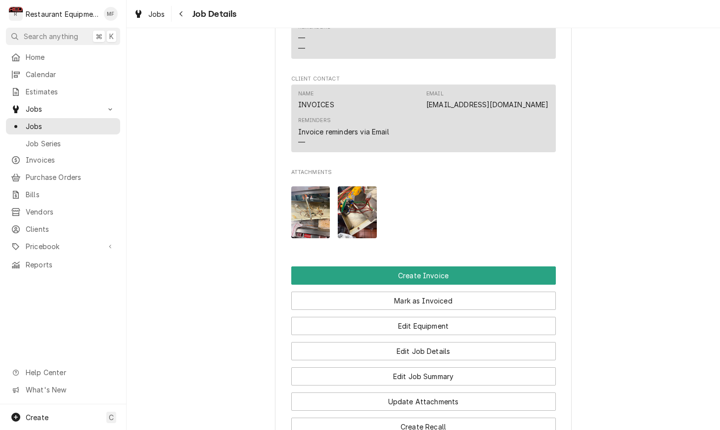
click at [306, 213] on img "Attachments" at bounding box center [310, 212] width 39 height 52
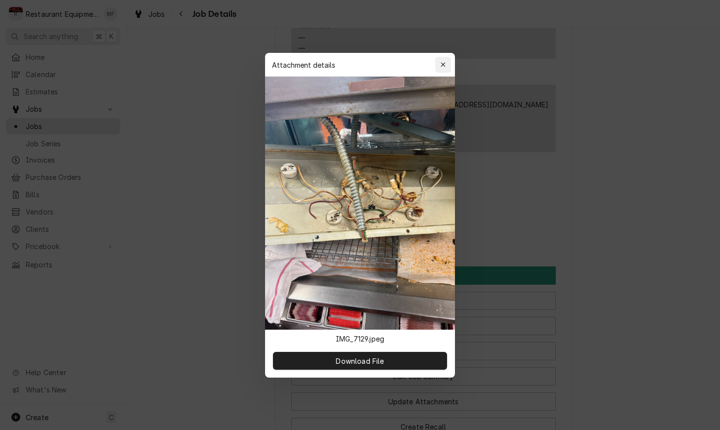
click at [446, 70] on button "button" at bounding box center [443, 65] width 16 height 16
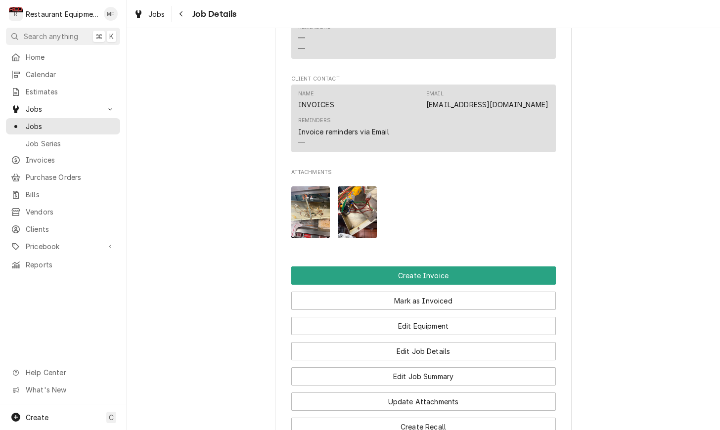
click at [361, 204] on img "Attachments" at bounding box center [357, 212] width 39 height 52
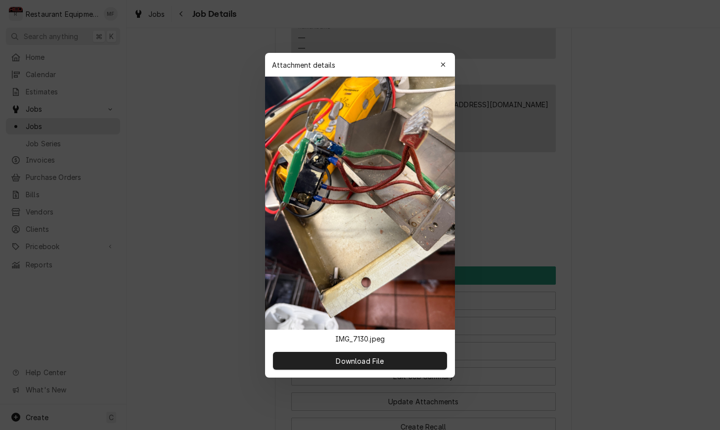
click at [450, 66] on button "button" at bounding box center [443, 65] width 16 height 16
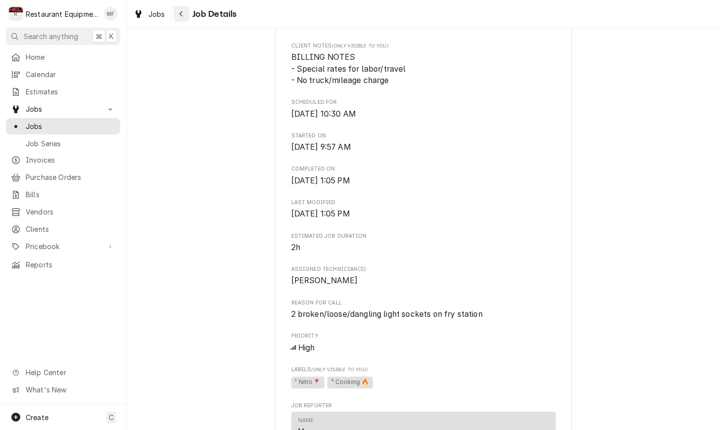
scroll to position [140, 0]
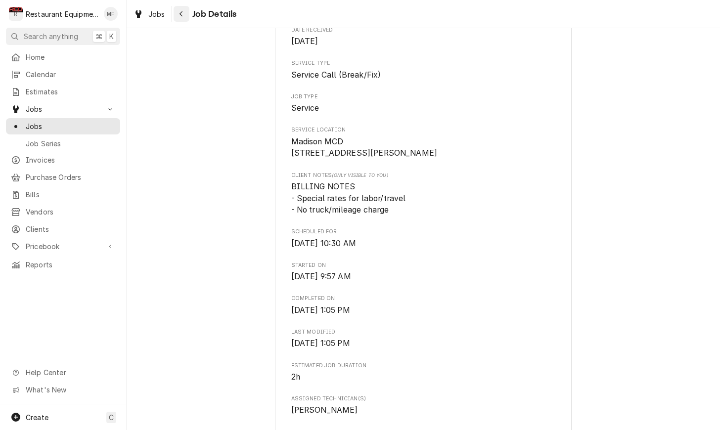
click at [187, 10] on button "Navigate back" at bounding box center [181, 14] width 16 height 16
